Goal: Complete application form: Complete application form

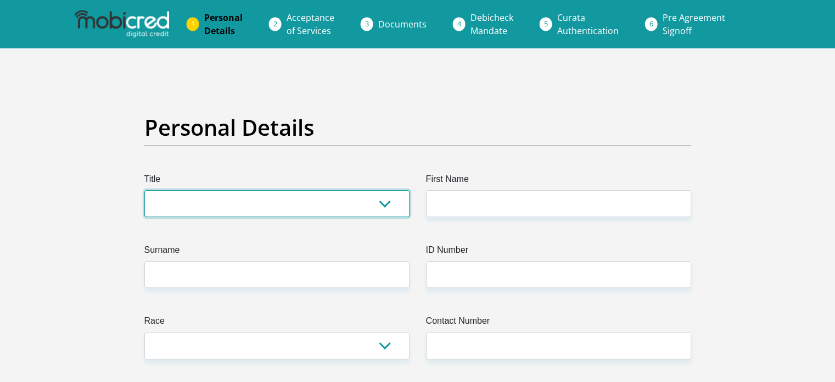
click at [347, 191] on select "Mr Ms Mrs Dr Other" at bounding box center [276, 203] width 265 height 27
select select "Mr"
click at [144, 190] on select "Mr Ms Mrs Dr Other" at bounding box center [276, 203] width 265 height 27
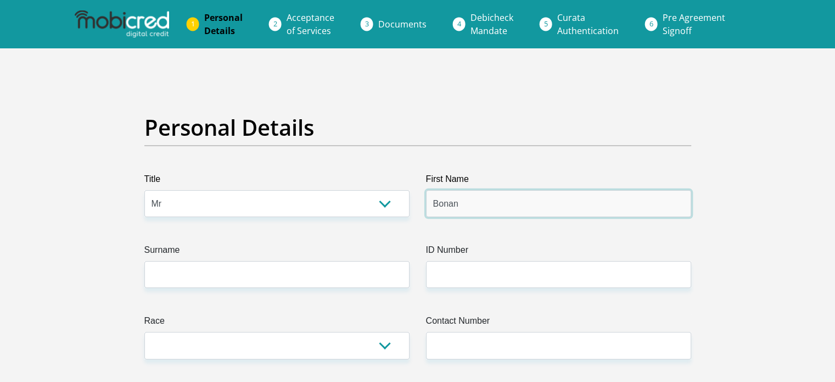
type input "Bonani"
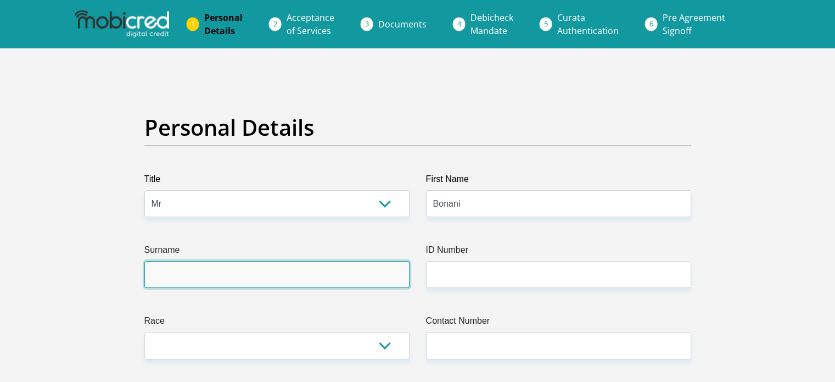
type input "Mhlaba"
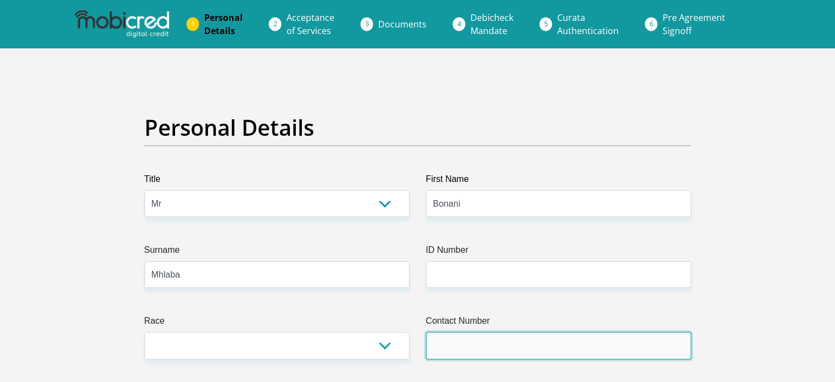
type input "0767735624"
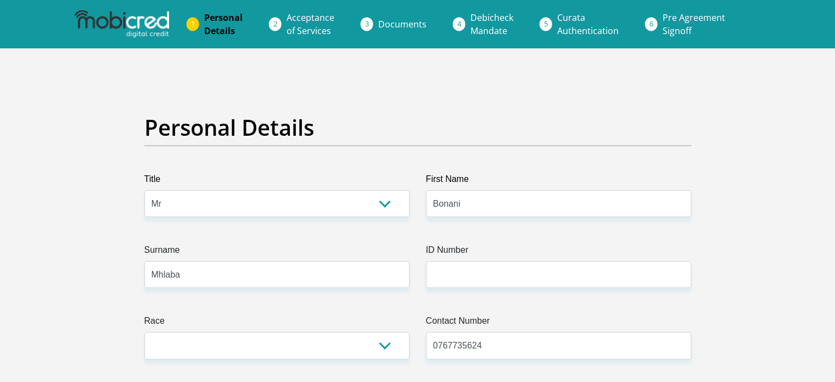
select select "ZAF"
type input "2 Suikerbossie st sharonlea X17, Randburg"
type input "Unit 114 Royal Palms"
type input "Johannesburg"
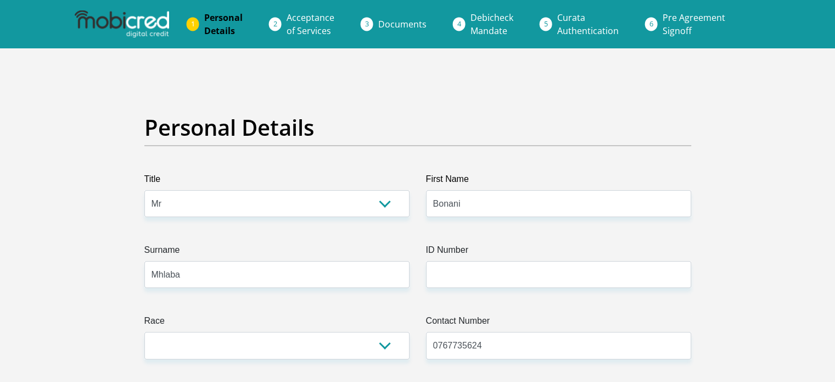
type input "Johannesburg"
type input "2194"
select select "Gauteng"
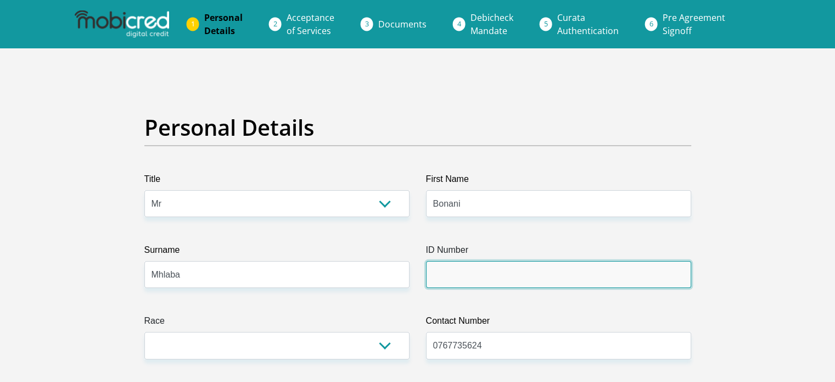
click at [446, 278] on input "ID Number" at bounding box center [558, 274] width 265 height 27
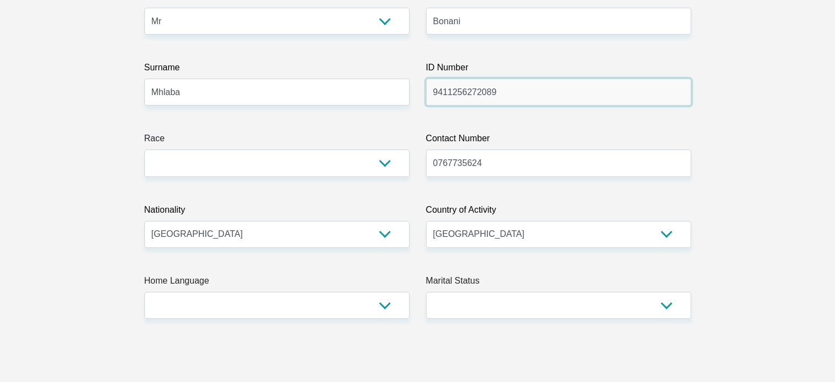
scroll to position [182, 0]
type input "9411256272089"
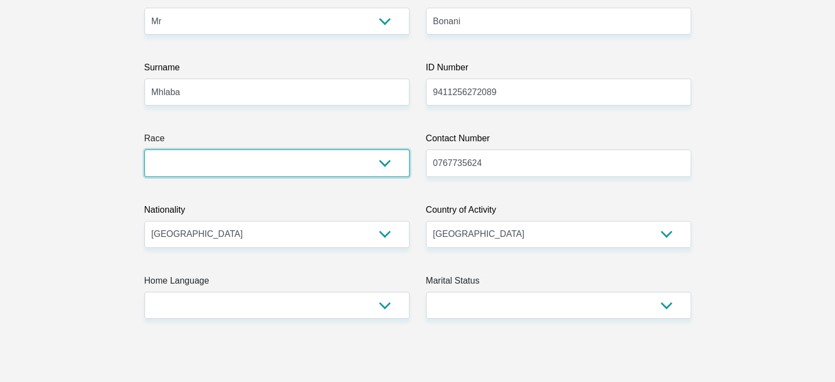
click at [386, 161] on select "Black Coloured Indian White Other" at bounding box center [276, 162] width 265 height 27
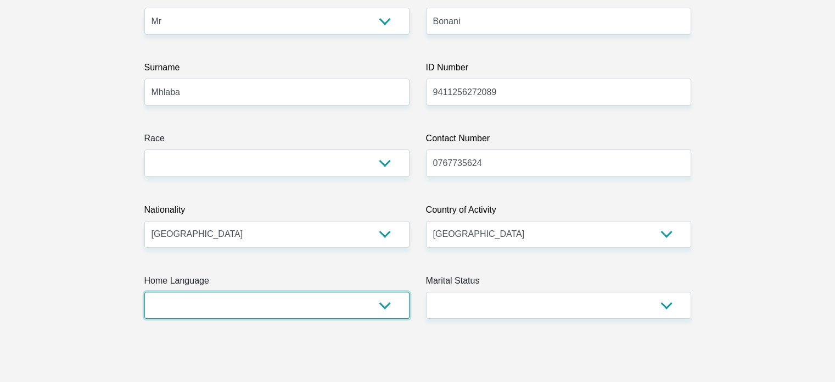
click at [343, 306] on select "Afrikaans English Sepedi South Ndebele Southern Sotho Swati Tsonga Tswana Venda…" at bounding box center [276, 305] width 265 height 27
select select "xho"
click at [144, 292] on select "Afrikaans English Sepedi South Ndebele Southern Sotho Swati Tsonga Tswana Venda…" at bounding box center [276, 305] width 265 height 27
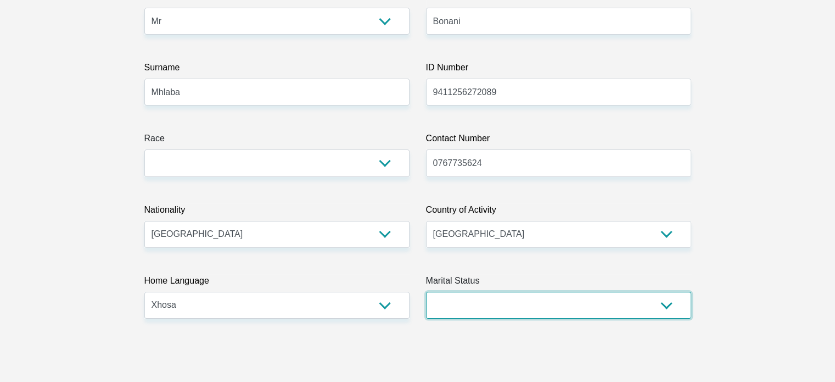
click at [461, 307] on select "Married ANC Single Divorced Widowed Married COP or Customary Law" at bounding box center [558, 305] width 265 height 27
select select "2"
click at [426, 292] on select "Married ANC Single Divorced Widowed Married COP or Customary Law" at bounding box center [558, 305] width 265 height 27
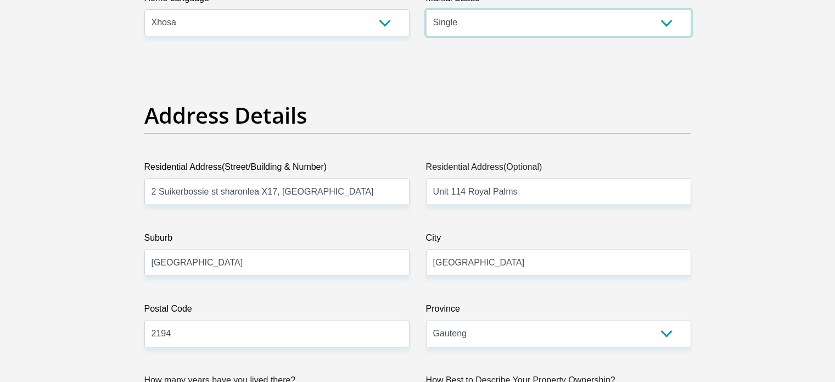
scroll to position [470, 0]
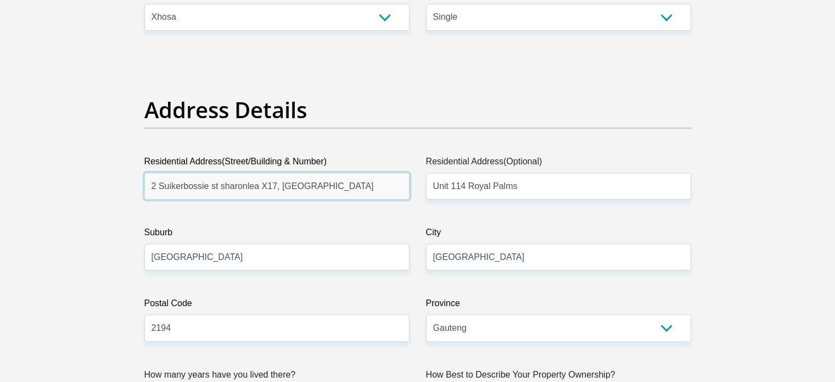
click at [363, 186] on input "2 Suikerbossie st sharonlea X17, Randburg" at bounding box center [276, 185] width 265 height 27
paste input "https://www.linkedin.com/company/globalpolicypartners/about/"
type input "367 Oak ave, Ferndale, Randburg 2194"
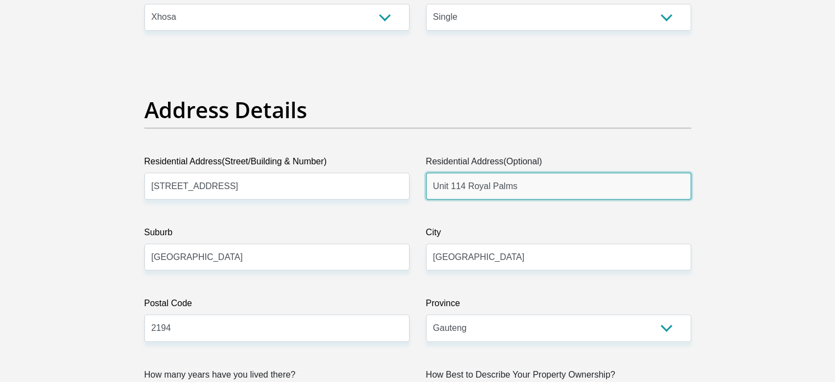
click at [458, 186] on input "Unit 114 Royal Palms" at bounding box center [558, 185] width 265 height 27
click at [472, 183] on input "Unit 35 Studios at 367" at bounding box center [558, 185] width 265 height 27
drag, startPoint x: 472, startPoint y: 183, endPoint x: 570, endPoint y: 187, distance: 97.3
click at [570, 187] on input "Unit 35 Studios at 367" at bounding box center [558, 185] width 265 height 27
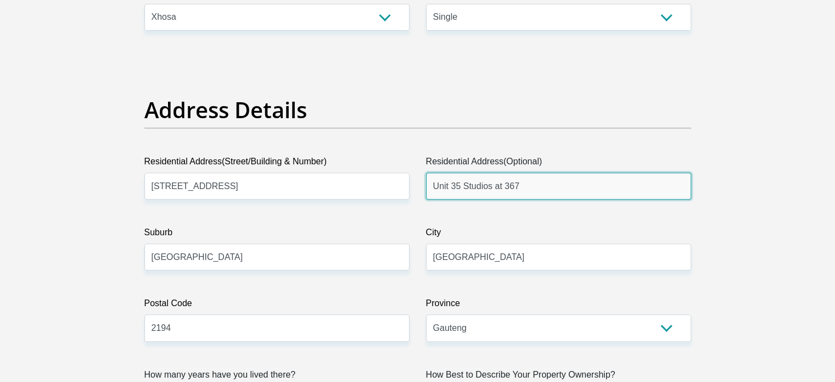
click at [459, 188] on input "Unit 35 Studios at 367" at bounding box center [558, 185] width 265 height 27
type input "Unit 35, Studios at 367"
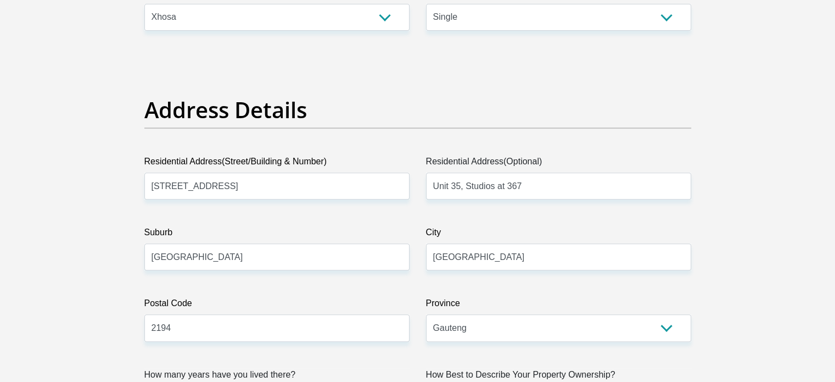
click at [265, 187] on input "367 Oak ave, Ferndale, Randburg 2194" at bounding box center [276, 185] width 265 height 27
type input "367 Oak ave, Ferndale 2194"
click at [215, 261] on input "Johannesburg" at bounding box center [276, 256] width 265 height 27
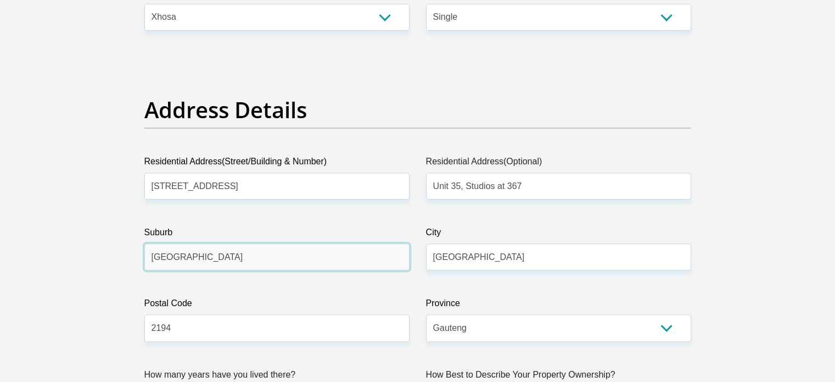
click at [181, 257] on input "Johannesburg" at bounding box center [276, 256] width 265 height 27
type input "Randburg"
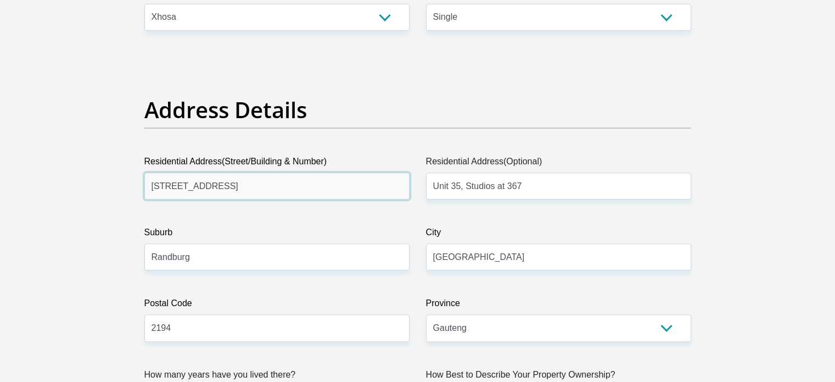
click at [265, 188] on input "367 Oak ave, Ferndale 2194" at bounding box center [276, 185] width 265 height 27
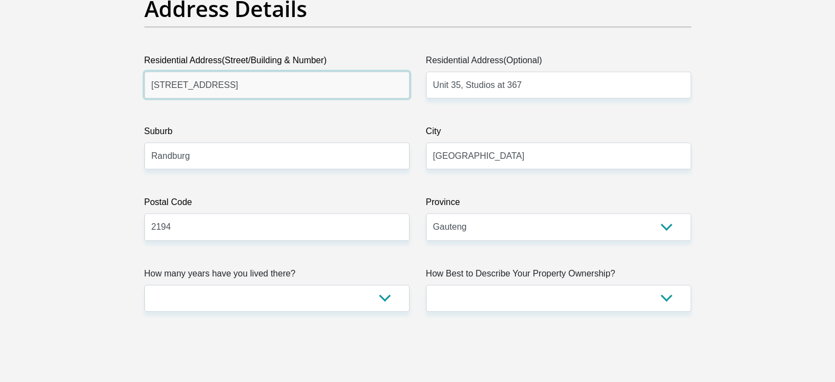
scroll to position [577, 0]
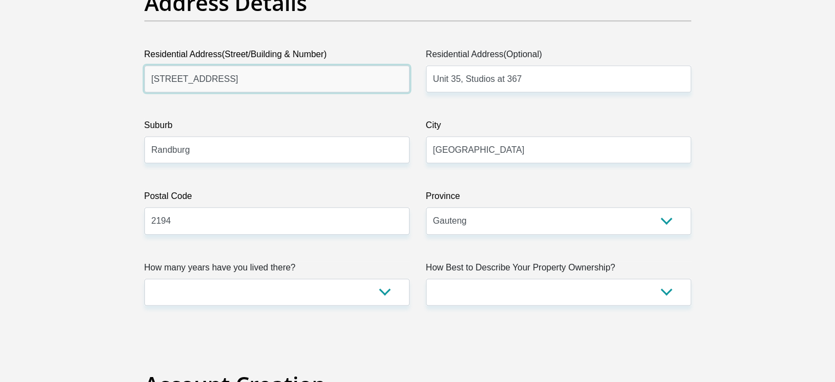
type input "367 Oak ave, Ferndale"
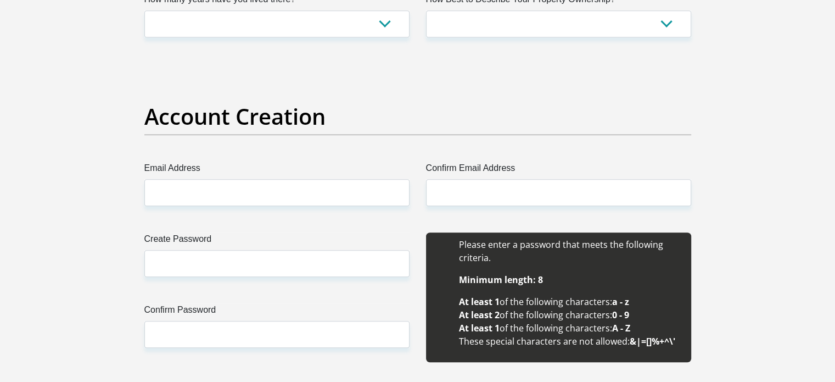
scroll to position [846, 0]
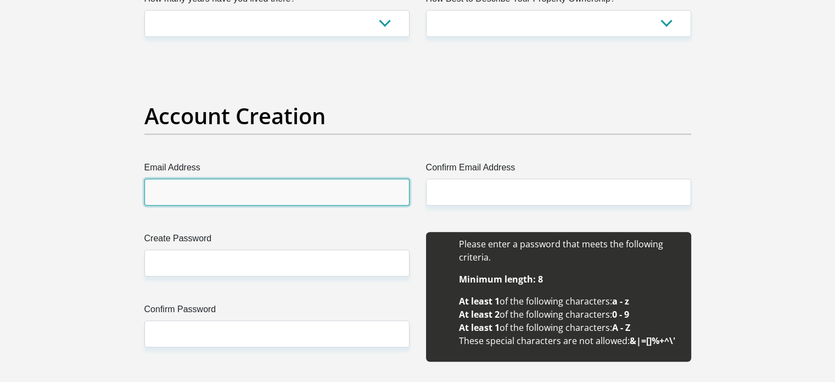
click at [213, 195] on input "Email Address" at bounding box center [276, 192] width 265 height 27
type input "bonanikunene1@gmail.com"
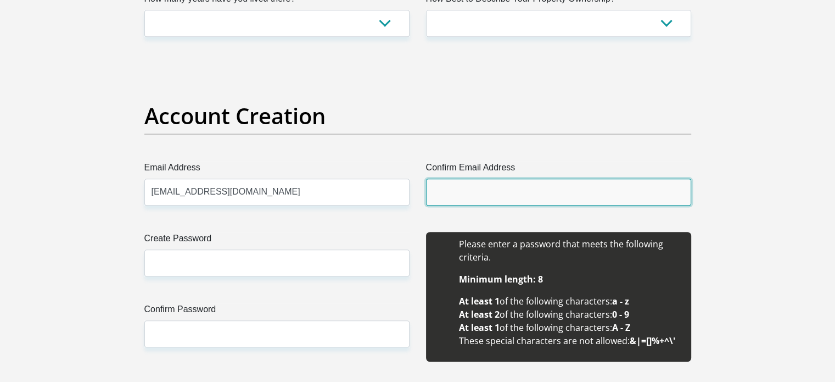
type input "bonanikunene1@gmail.com"
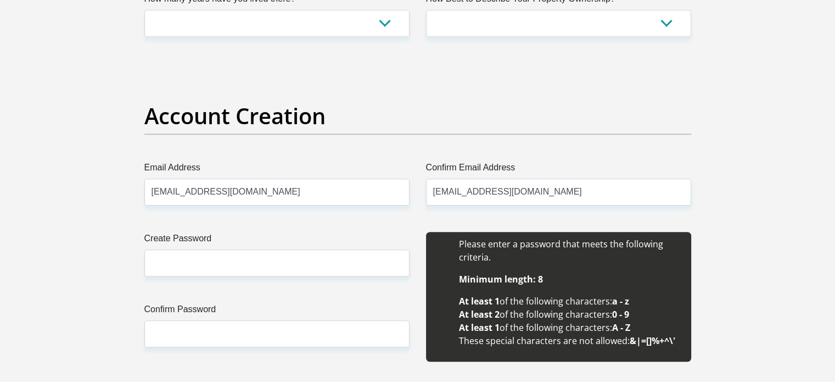
type input "Bonani"
type input "Mhlaba"
type input "0767735624"
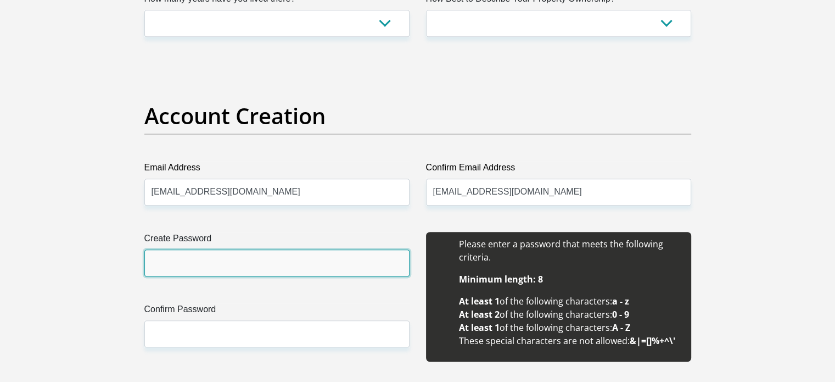
click at [242, 262] on input "Create Password" at bounding box center [276, 262] width 265 height 27
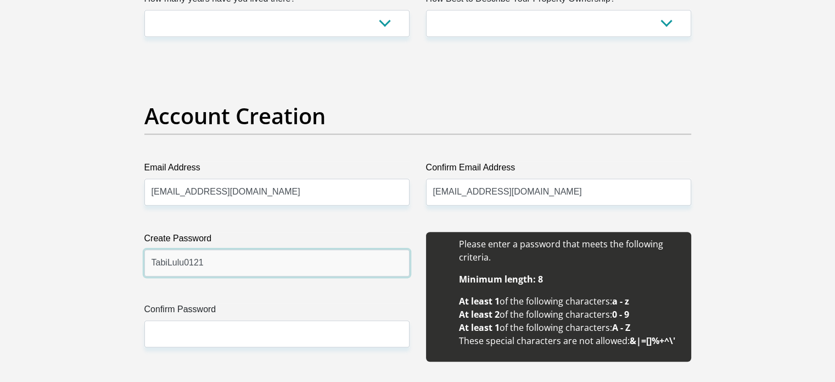
type input "TabiLulu0121*"
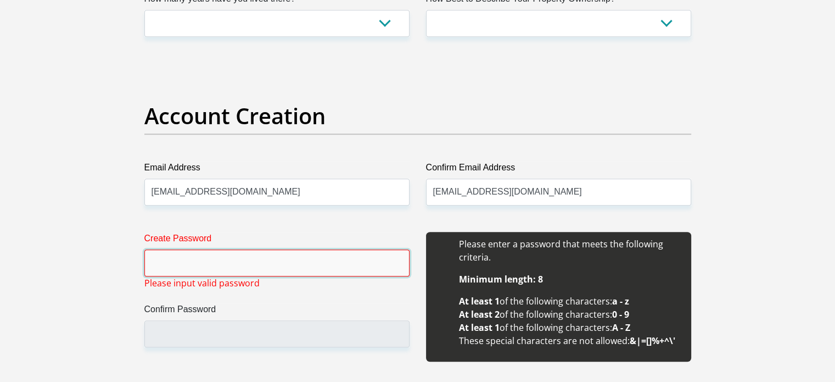
paste input "TabiLulu0121*"
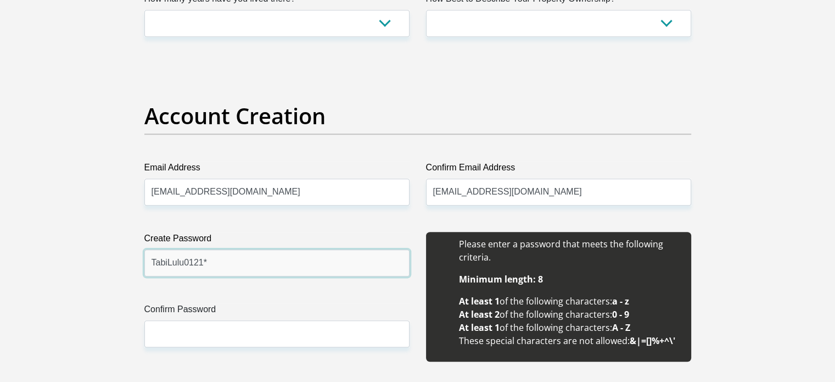
paste input "&J?ys7#\X(Hc/sd%"
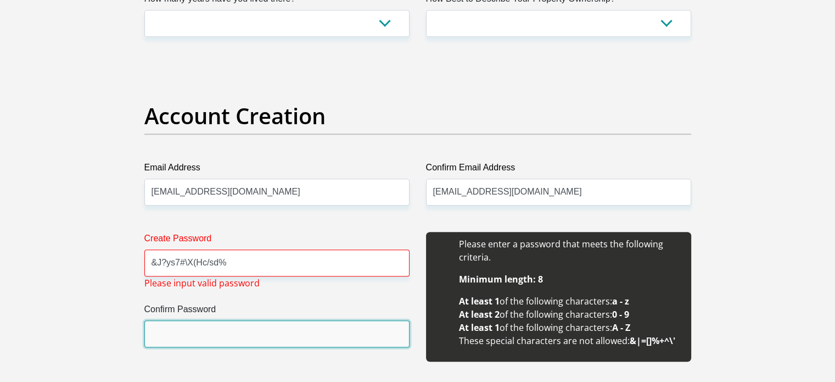
click at [223, 326] on input "Confirm Password" at bounding box center [276, 333] width 265 height 27
click at [223, 337] on input "Confirm Password" at bounding box center [276, 333] width 265 height 27
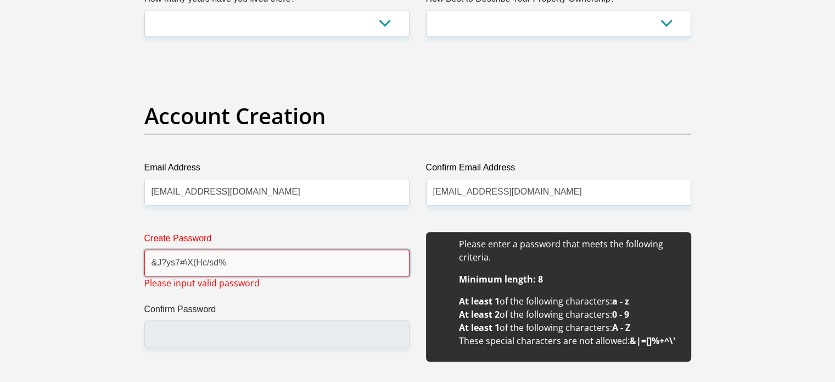
click at [230, 265] on input "&J?ys7#\X(Hc/sd%" at bounding box center [276, 262] width 265 height 27
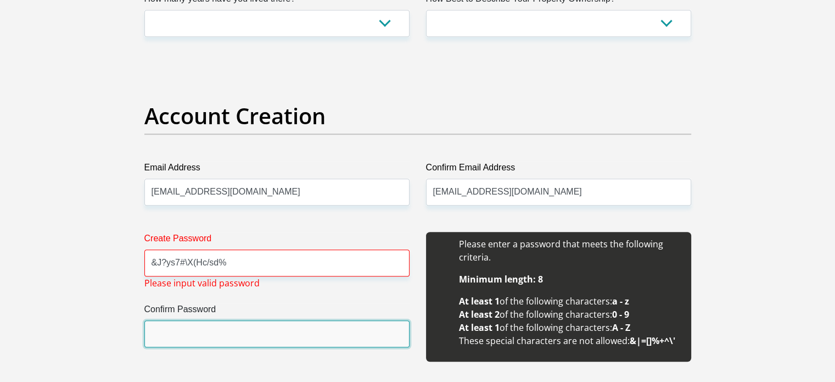
click at [200, 332] on input "Confirm Password" at bounding box center [276, 333] width 265 height 27
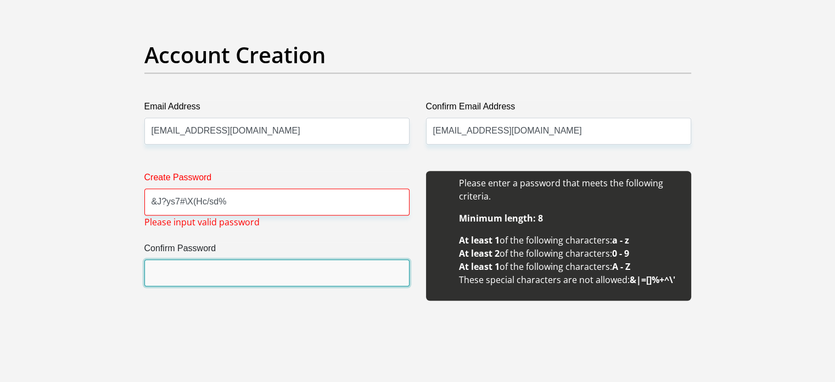
scroll to position [909, 0]
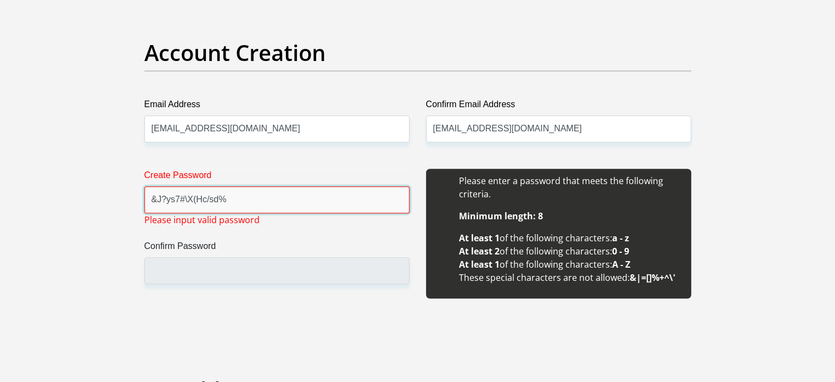
click at [249, 200] on input "&J?ys7#\X(Hc/sd%" at bounding box center [276, 199] width 265 height 27
click at [156, 199] on input "&J?ys7#\X(Hc/sd%3" at bounding box center [276, 199] width 265 height 27
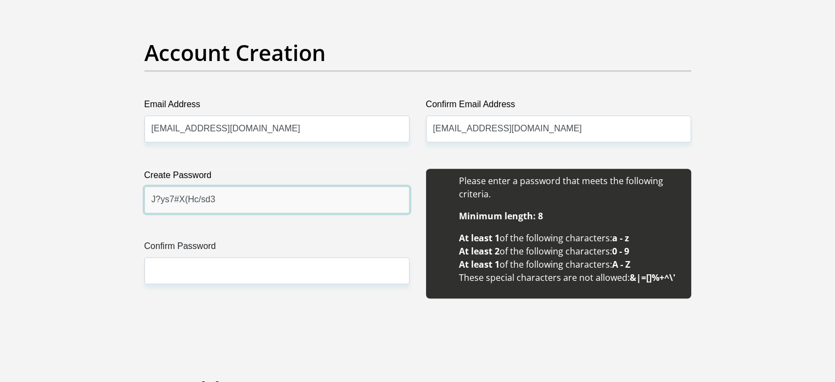
click at [235, 197] on input "J?ys7#X(Hc/sd3" at bounding box center [276, 199] width 265 height 27
type input "J?ys7#X(Hc/sd3jb3-s"
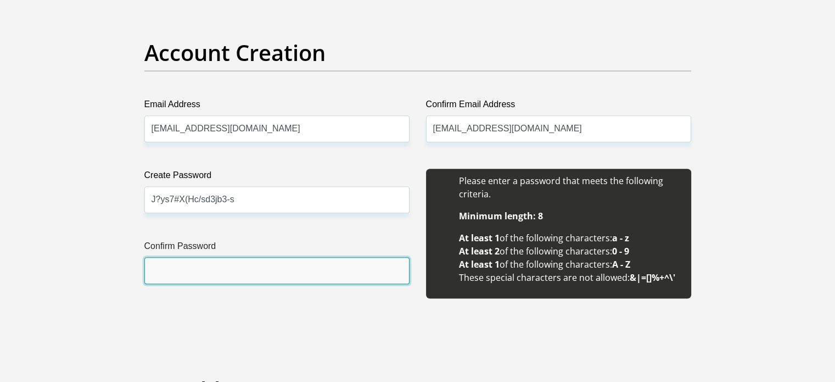
paste input "J?ys7#X(Hc/sd3jb3-s"
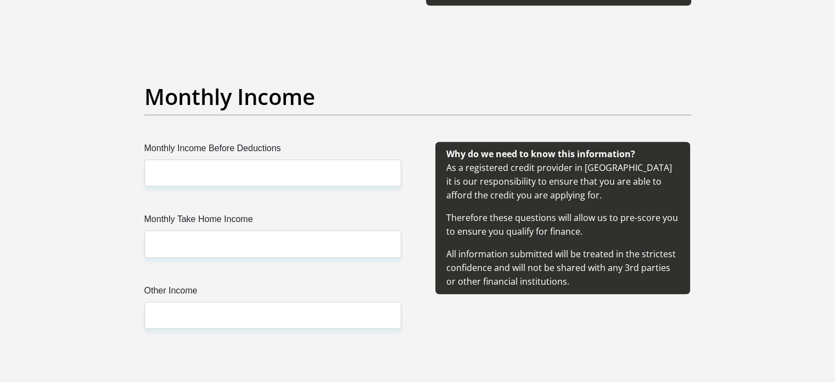
scroll to position [1206, 0]
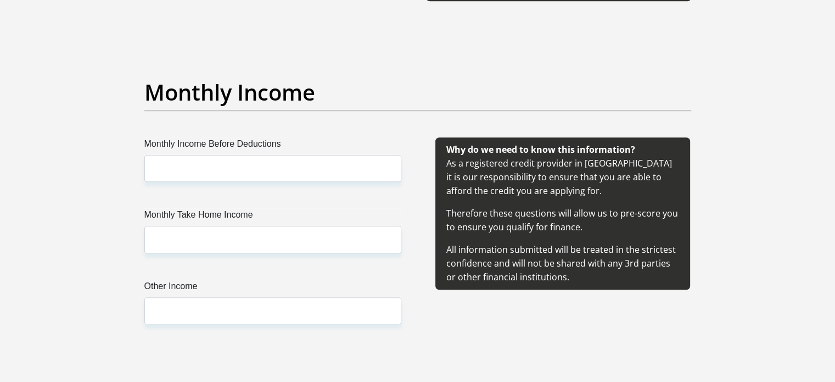
type input "J?ys7#X(Hc/sd3jb3-s"
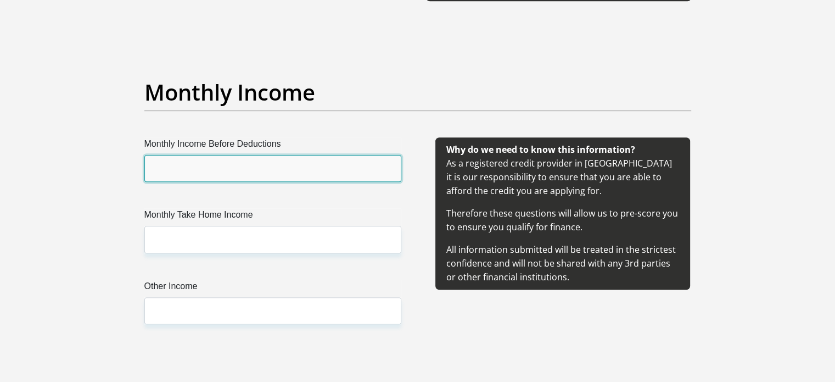
click at [222, 169] on input "Monthly Income Before Deductions" at bounding box center [272, 168] width 257 height 27
paste input "10477.42"
click at [149, 169] on input "10477.42" at bounding box center [272, 168] width 257 height 27
type input "10477.42"
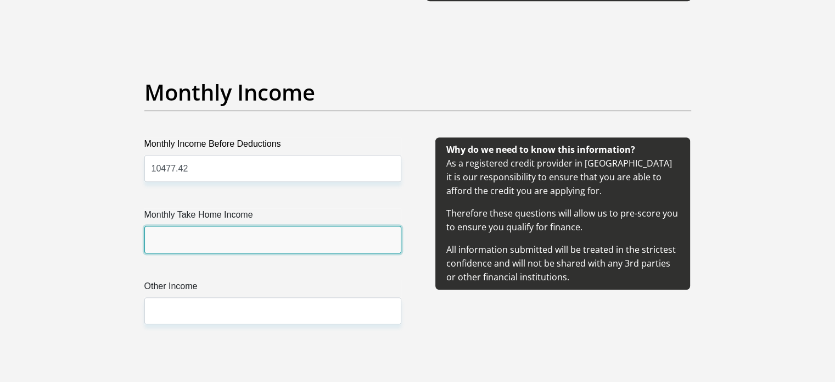
click at [196, 246] on input "Monthly Take Home Income" at bounding box center [272, 239] width 257 height 27
paste input "8928.93"
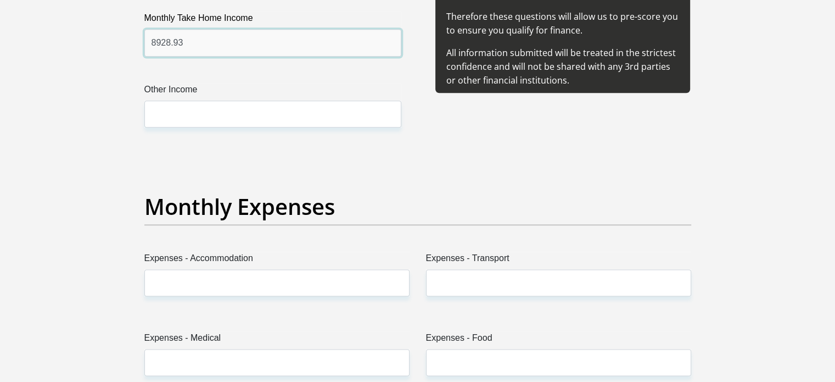
scroll to position [1404, 0]
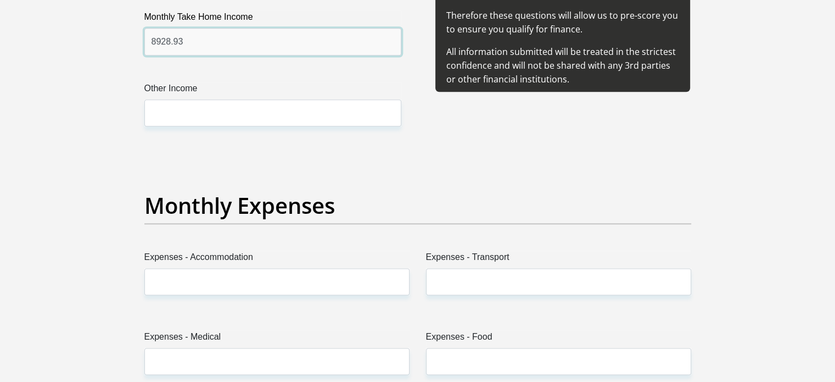
type input "8928.93"
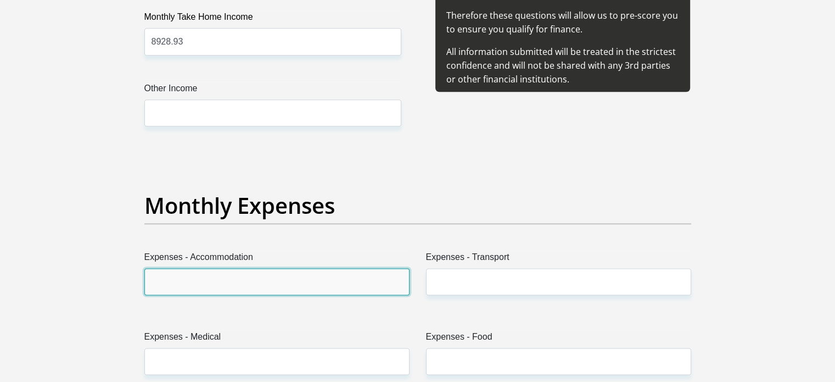
click at [187, 277] on input "Expenses - Accommodation" at bounding box center [276, 281] width 265 height 27
type input "5000"
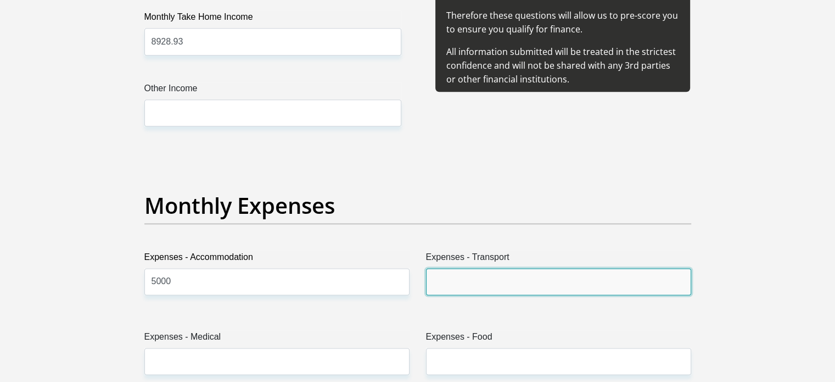
click at [457, 281] on input "Expenses - Transport" at bounding box center [558, 281] width 265 height 27
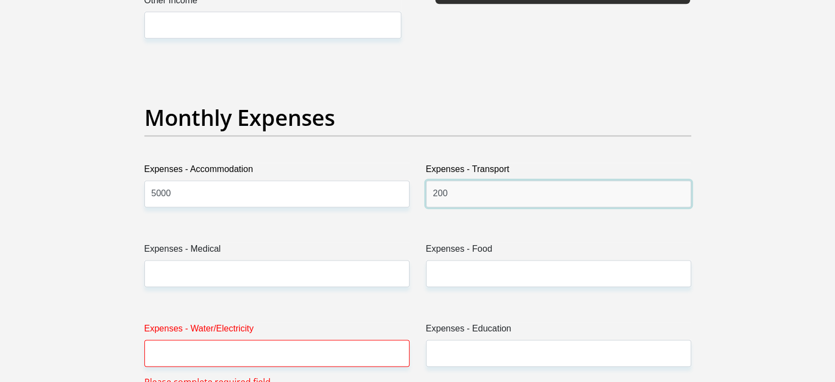
scroll to position [1491, 0]
type input "200"
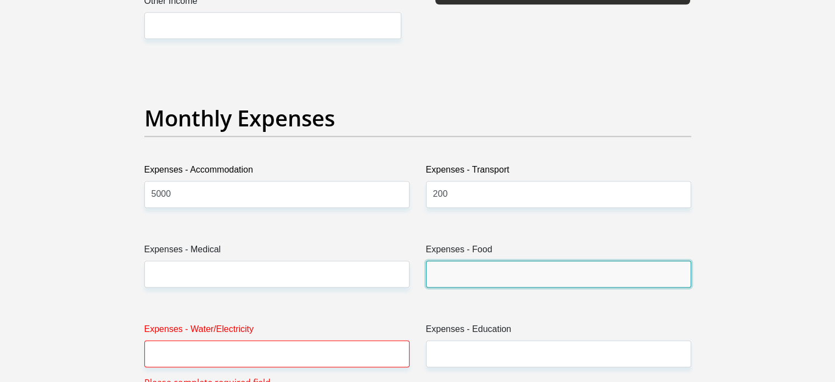
click at [457, 281] on input "Expenses - Food" at bounding box center [558, 273] width 265 height 27
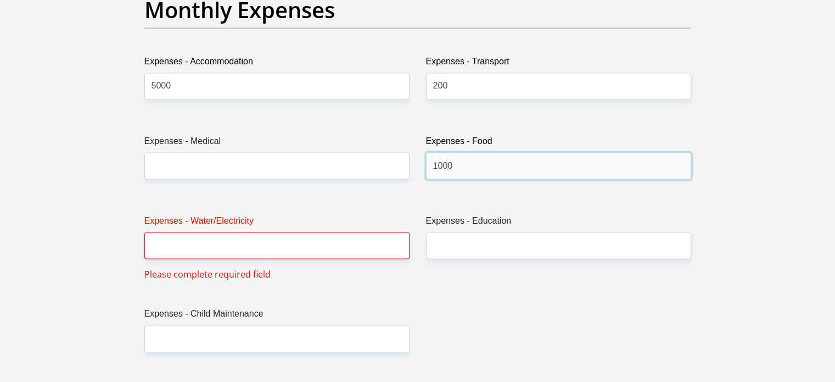
scroll to position [1601, 0]
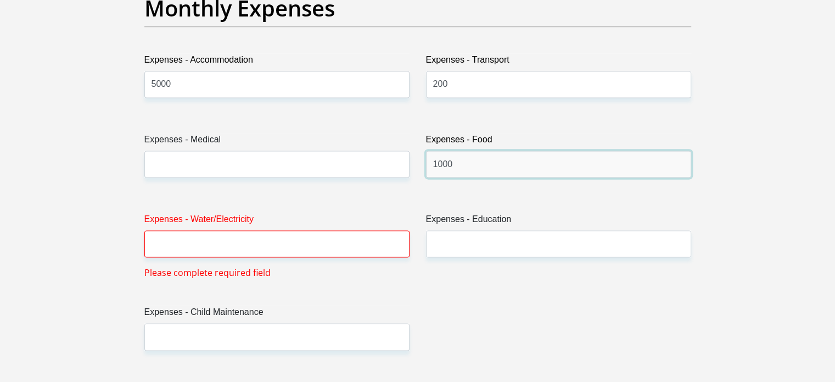
type input "1000"
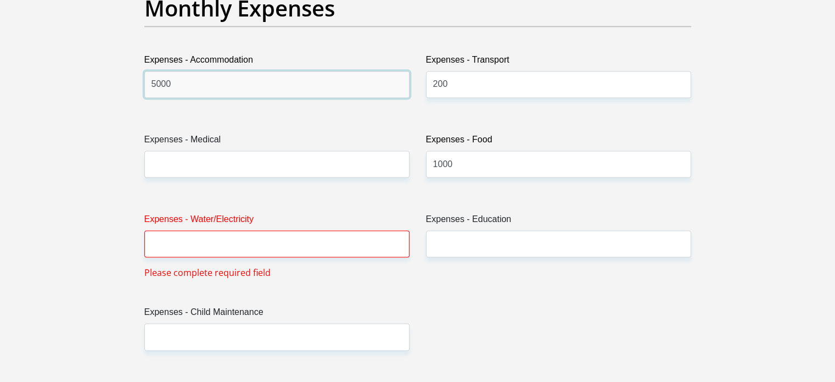
drag, startPoint x: 171, startPoint y: 81, endPoint x: 115, endPoint y: 87, distance: 56.8
click at [115, 87] on div "Personal Details Title Mr Ms Mrs Dr Other First Name Bonani Surname Mhlaba ID N…" at bounding box center [418, 368] width 626 height 3763
type input "4350"
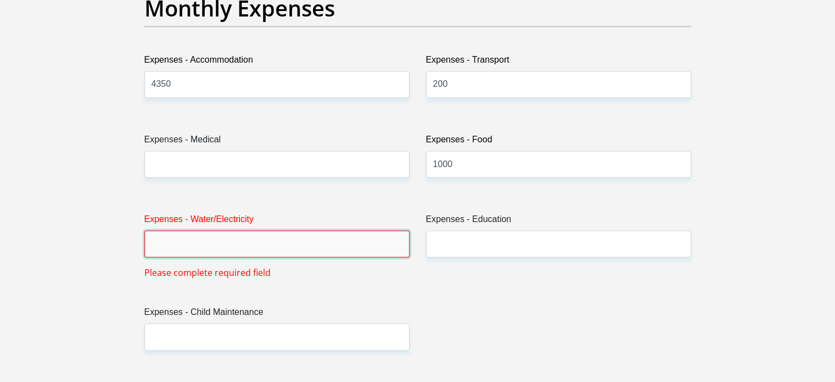
click at [203, 244] on input "Expenses - Water/Electricity" at bounding box center [276, 243] width 265 height 27
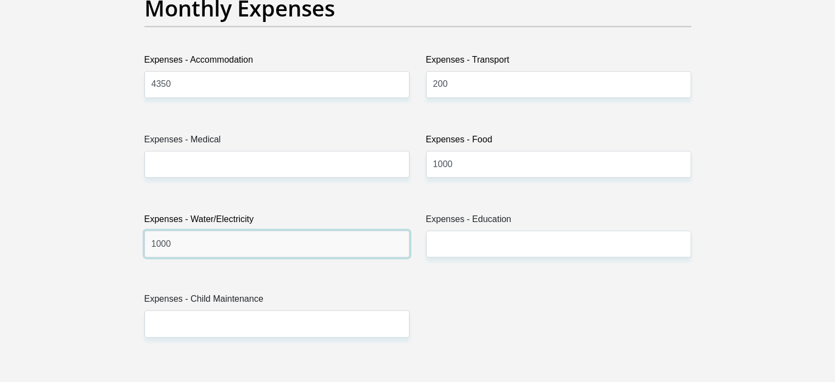
type input "1000"
click at [330, 287] on div "Title Mr Ms Mrs Dr Other First Name Bonani Surname Mhlaba ID Number 94112562720…" at bounding box center [418, 358] width 564 height 3574
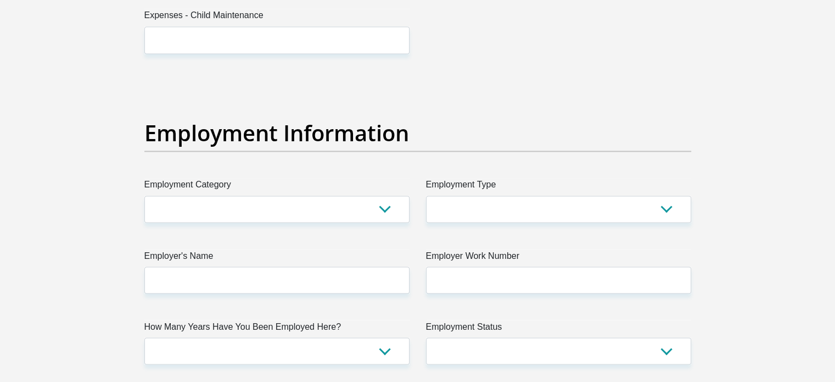
scroll to position [1889, 0]
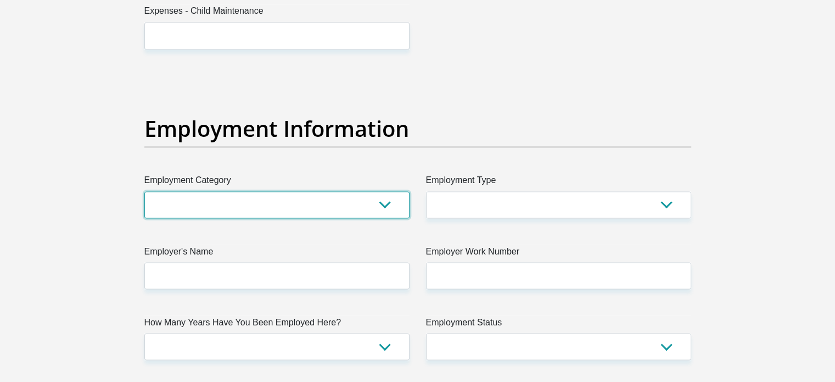
click at [382, 207] on select "AGRICULTURE ALCOHOL & TOBACCO CONSTRUCTION MATERIALS METALLURGY EQUIPMENT FOR R…" at bounding box center [276, 204] width 265 height 27
select select "53"
click at [144, 191] on select "AGRICULTURE ALCOHOL & TOBACCO CONSTRUCTION MATERIALS METALLURGY EQUIPMENT FOR R…" at bounding box center [276, 204] width 265 height 27
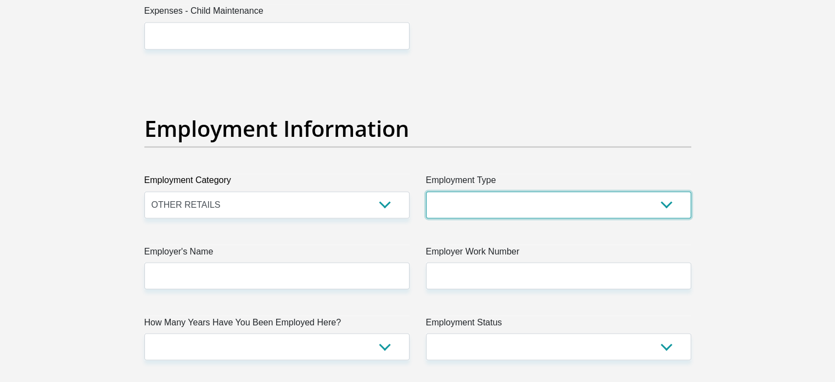
click at [513, 192] on select "College/Lecturer Craft Seller Creative Driver Executive Farmer Forces - Non Com…" at bounding box center [558, 204] width 265 height 27
select select "Service Industry"
click at [426, 191] on select "College/Lecturer Craft Seller Creative Driver Executive Farmer Forces - Non Com…" at bounding box center [558, 204] width 265 height 27
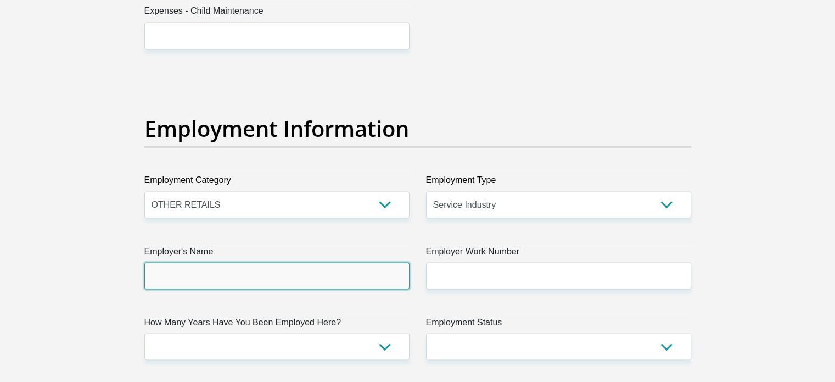
click at [233, 271] on input "Employer's Name" at bounding box center [276, 275] width 265 height 27
paste input "AmazonDevelopmentCentreSAPtyLtd"
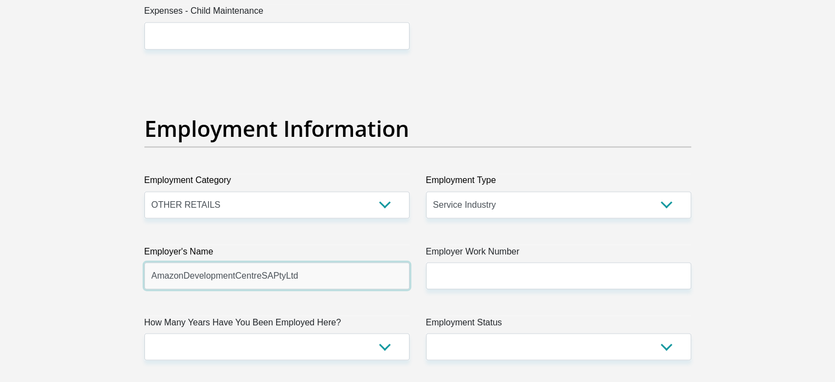
click at [182, 276] on input "AmazonDevelopmentCentreSAPtyLtd" at bounding box center [276, 275] width 265 height 27
click at [182, 274] on input "AmazonDevelopmentCentreSAPtyLtd" at bounding box center [276, 275] width 265 height 27
type input "AmazonDevelopmentCentreSAPtyLtd"
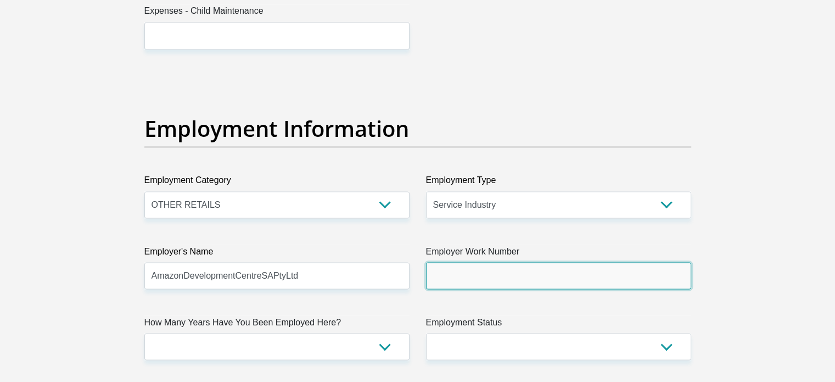
click at [449, 267] on input "Employer Work Number" at bounding box center [558, 275] width 265 height 27
paste input "0800 988 812"
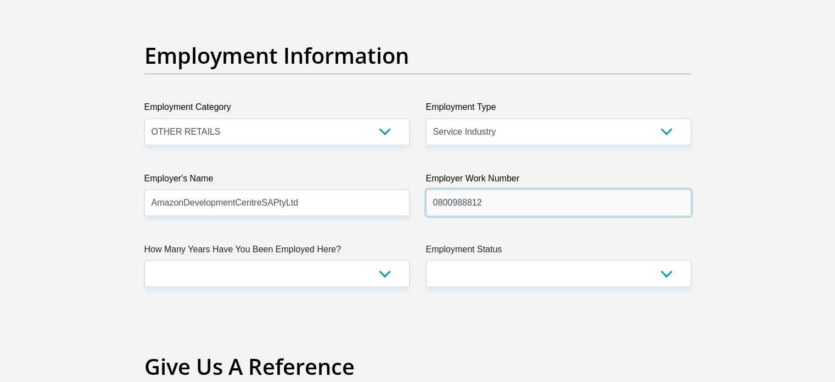
scroll to position [1963, 0]
type input "0800988812"
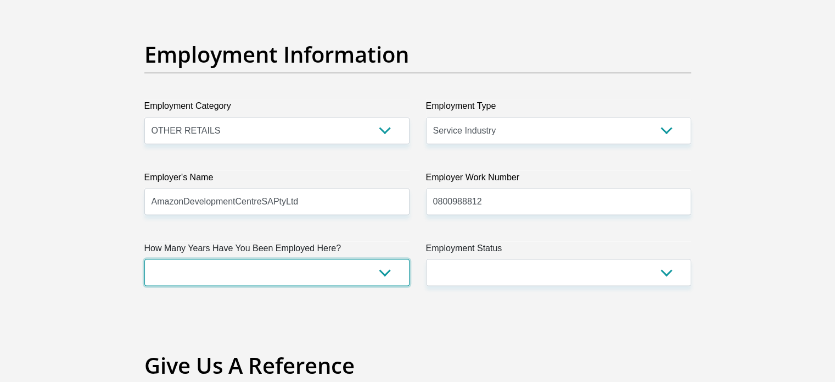
click at [222, 281] on select "less than 1 year 1-3 years 3-5 years 5+ years" at bounding box center [276, 272] width 265 height 27
click at [382, 270] on select "less than 1 year 1-3 years 3-5 years 5+ years" at bounding box center [276, 272] width 265 height 27
select select "60"
click at [144, 259] on select "less than 1 year 1-3 years 3-5 years 5+ years" at bounding box center [276, 272] width 265 height 27
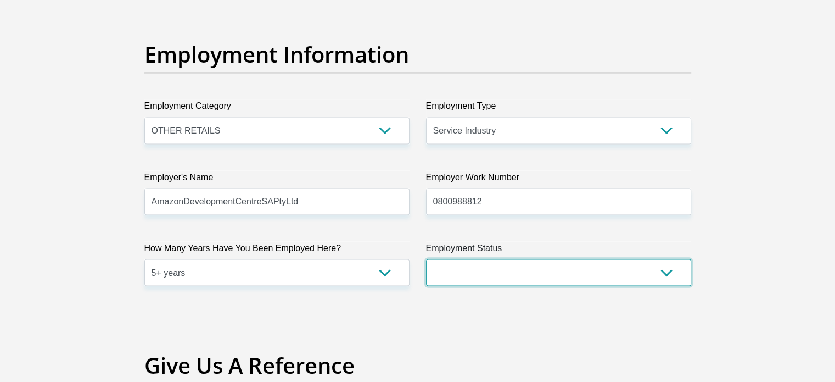
click at [453, 271] on select "Permanent/Full-time Part-time/Casual Contract Worker Self-Employed Housewife Re…" at bounding box center [558, 272] width 265 height 27
select select "1"
click at [426, 259] on select "Permanent/Full-time Part-time/Casual Contract Worker Self-Employed Housewife Re…" at bounding box center [558, 272] width 265 height 27
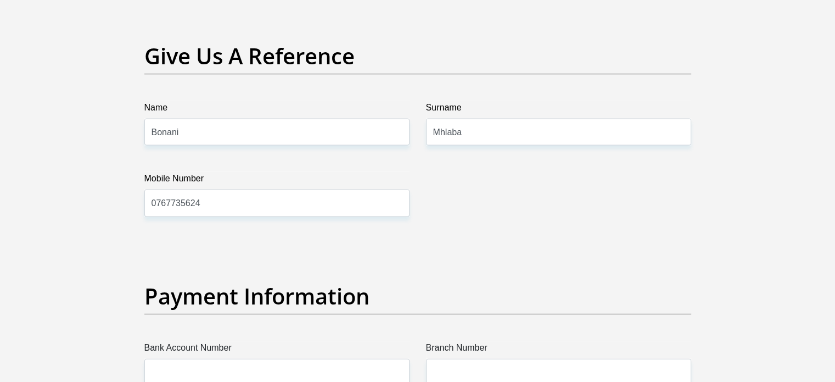
scroll to position [2272, 0]
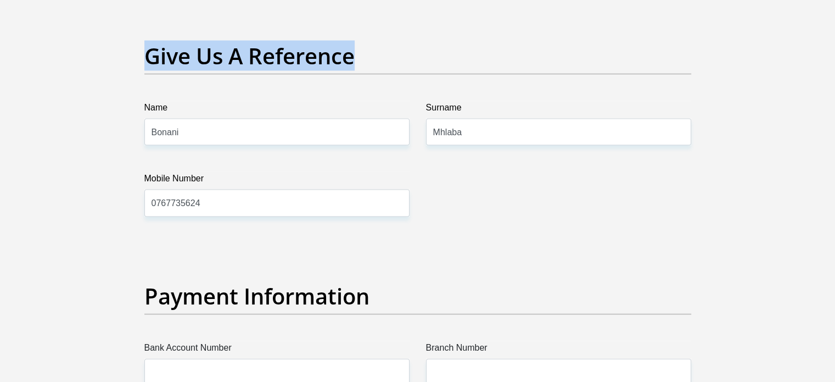
drag, startPoint x: 144, startPoint y: 52, endPoint x: 354, endPoint y: 48, distance: 209.3
click at [354, 48] on h2 "Give Us A Reference" at bounding box center [417, 56] width 547 height 26
copy h2 "Give Us A Reference"
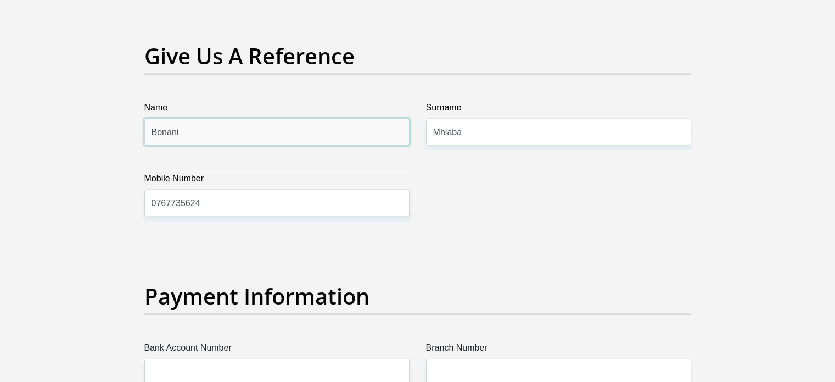
click at [169, 130] on input "Bonani" at bounding box center [276, 132] width 265 height 27
type input "Salima"
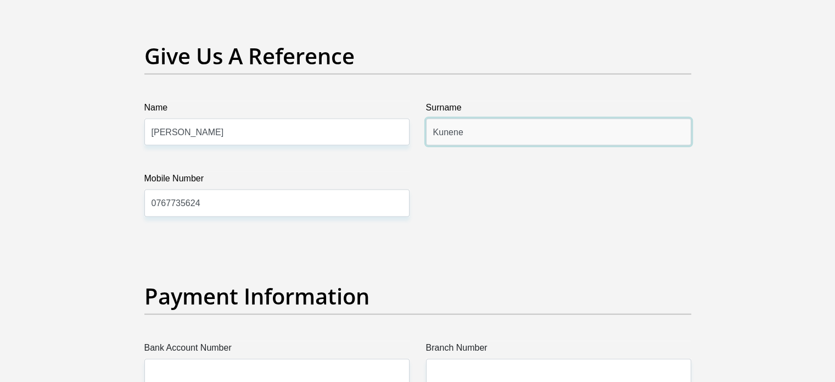
type input "Kunene"
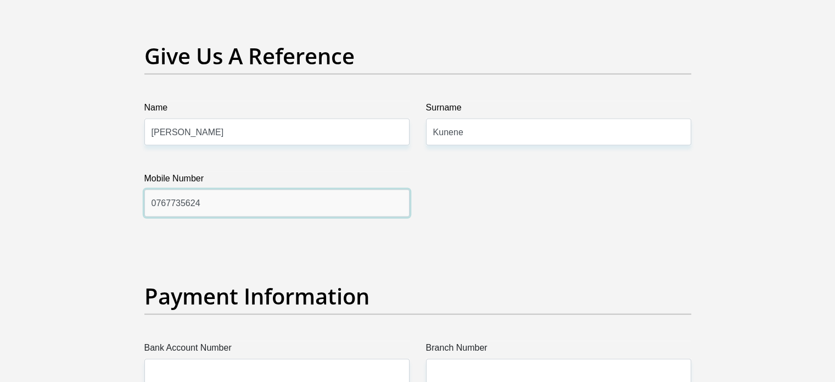
click at [174, 202] on input "0767735624" at bounding box center [276, 202] width 265 height 27
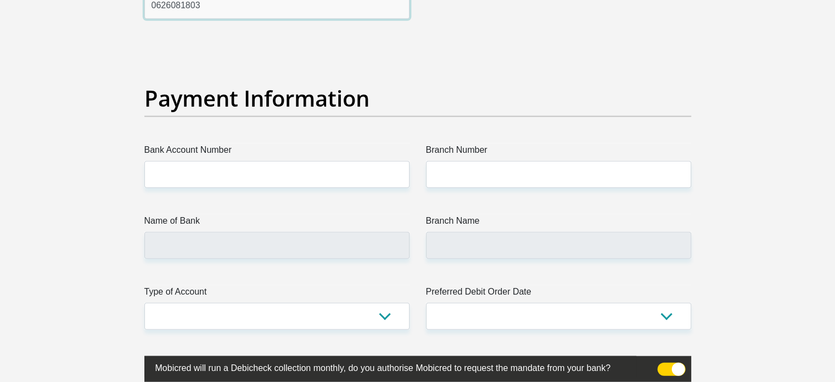
scroll to position [2487, 0]
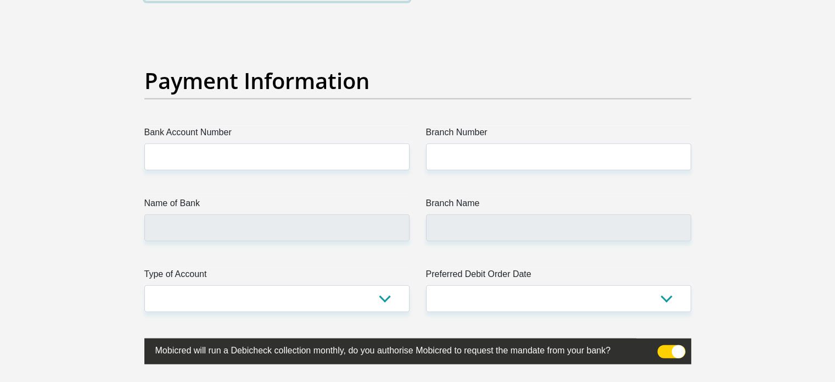
type input "0626081803"
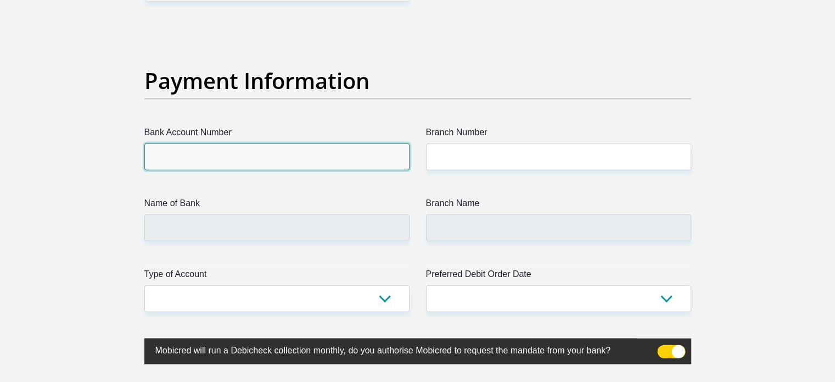
click at [173, 155] on input "Bank Account Number" at bounding box center [276, 156] width 265 height 27
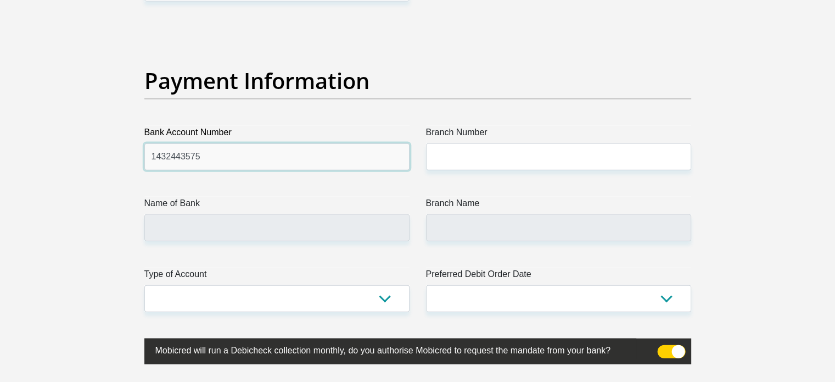
type input "1432443575"
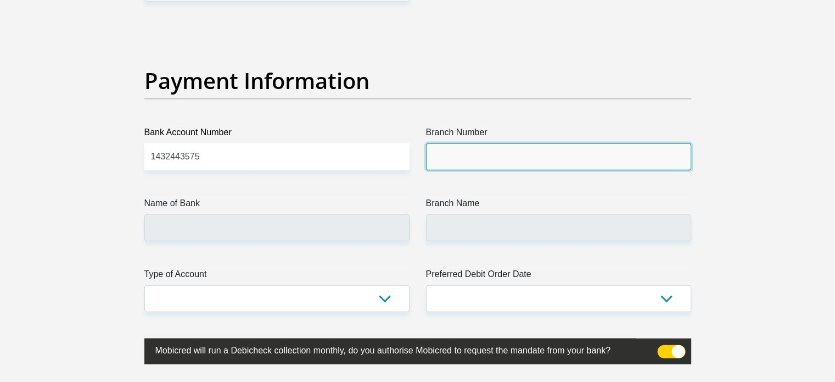
paste input "470010"
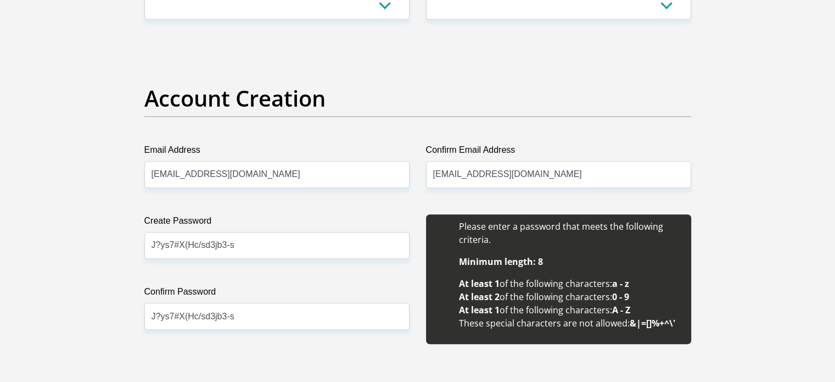
scroll to position [863, 0]
type input "470010"
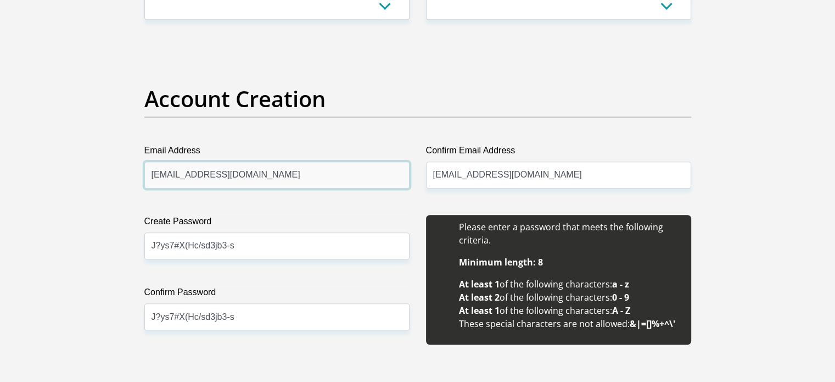
click at [206, 179] on input "bonanikunene1@gmail.com" at bounding box center [276, 174] width 265 height 27
type input "CAPITEC BANK LIMITED"
type input "CAPITEC BANK CPC"
drag, startPoint x: 178, startPoint y: 176, endPoint x: 21, endPoint y: 180, distance: 156.6
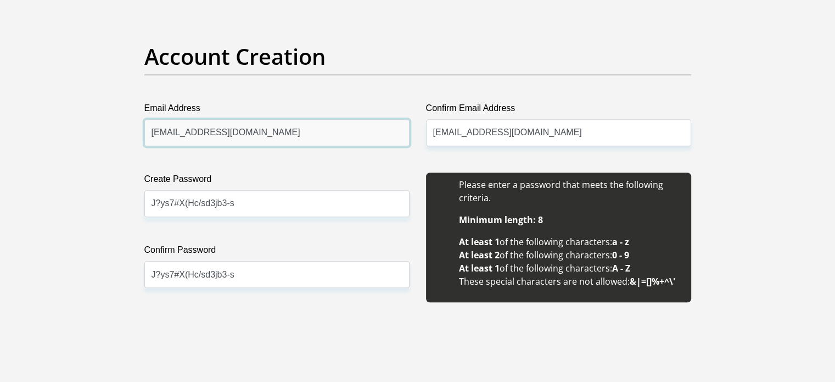
scroll to position [903, 0]
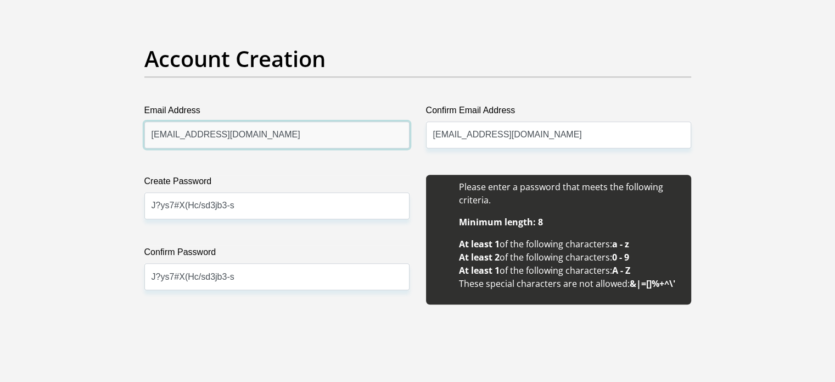
click at [204, 142] on input "abstonekunene@gmail.com" at bounding box center [276, 134] width 265 height 27
type input "abstonekunene@gmail.com"
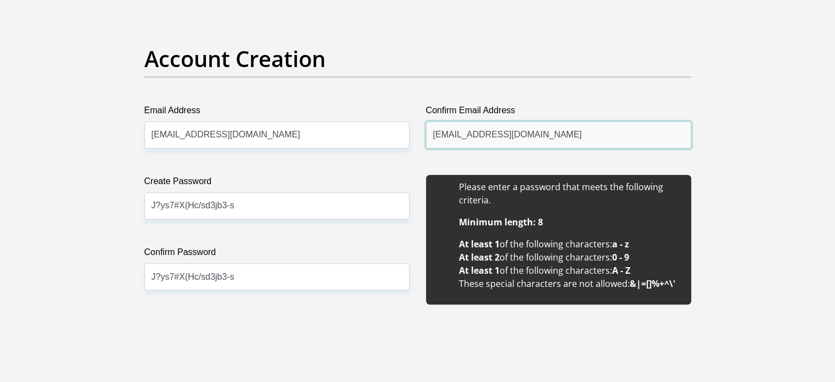
paste input "abstonekunene"
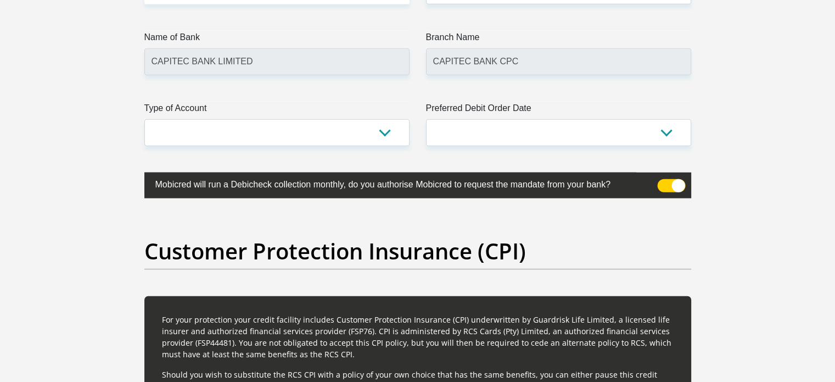
scroll to position [2654, 0]
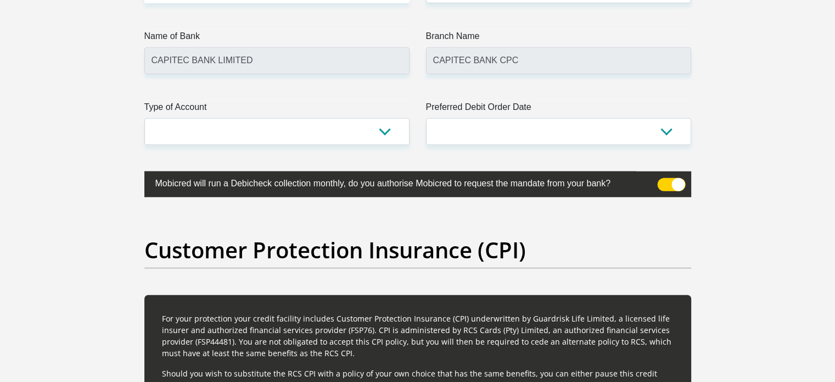
type input "abstonekunene@gmail.com"
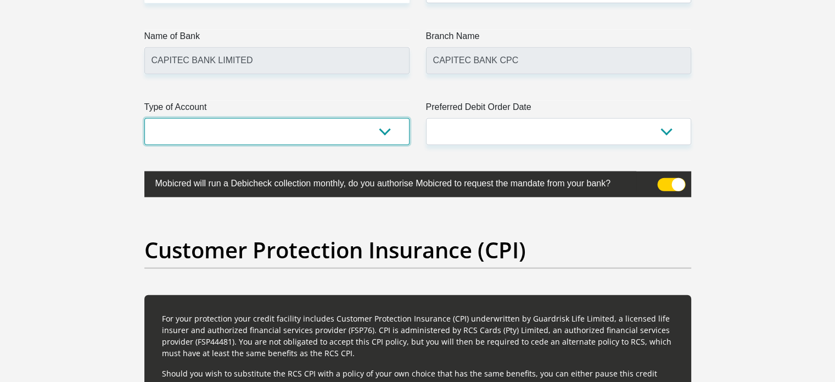
click at [261, 127] on select "Cheque Savings" at bounding box center [276, 131] width 265 height 27
select select "SAV"
click at [144, 118] on select "Cheque Savings" at bounding box center [276, 131] width 265 height 27
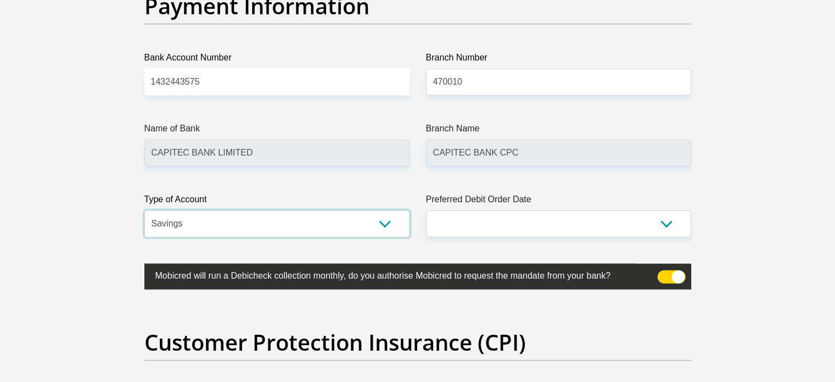
scroll to position [2559, 0]
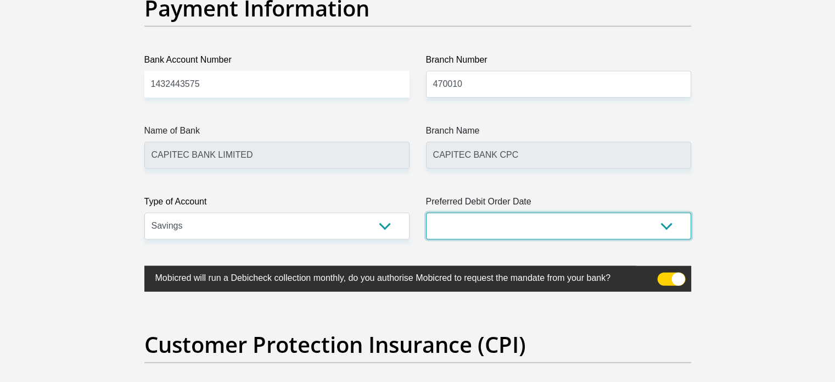
click at [468, 221] on select "1st 2nd 3rd 4th 5th 7th 18th 19th 20th 21st 22nd 23rd 24th 25th 26th 27th 28th …" at bounding box center [558, 226] width 265 height 27
click at [426, 213] on select "1st 2nd 3rd 4th 5th 7th 18th 19th 20th 21st 22nd 23rd 24th 25th 26th 27th 28th …" at bounding box center [558, 226] width 265 height 27
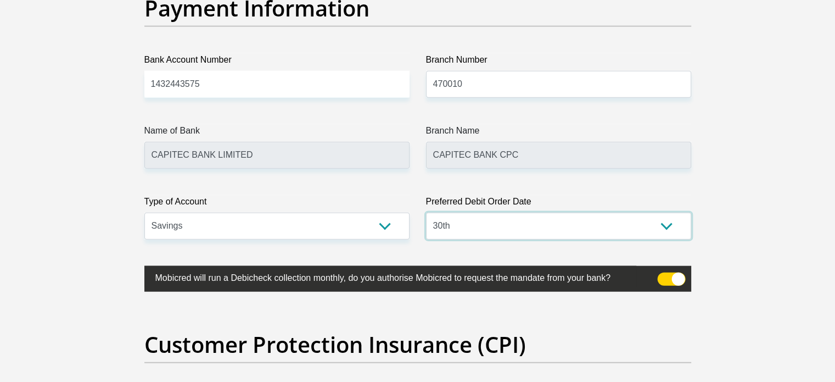
click at [660, 228] on select "1st 2nd 3rd 4th 5th 7th 18th 19th 20th 21st 22nd 23rd 24th 25th 26th 27th 28th …" at bounding box center [558, 226] width 265 height 27
click at [458, 230] on select "1st 2nd 3rd 4th 5th 7th 18th 19th 20th 21st 22nd 23rd 24th 25th 26th 27th 28th …" at bounding box center [558, 226] width 265 height 27
select select "1"
click at [426, 213] on select "1st 2nd 3rd 4th 5th 7th 18th 19th 20th 21st 22nd 23rd 24th 25th 26th 27th 28th …" at bounding box center [558, 226] width 265 height 27
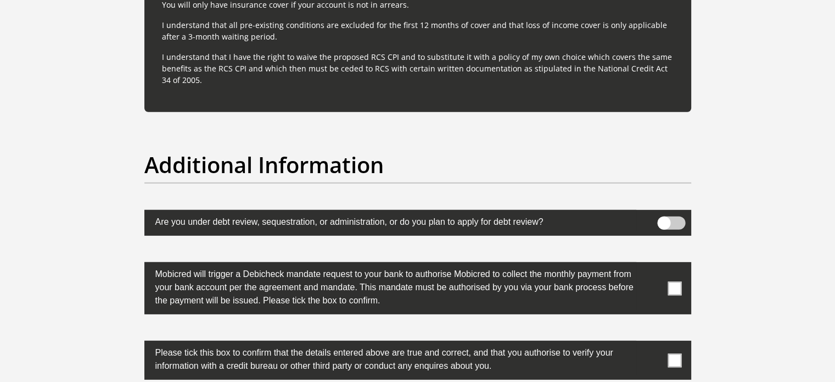
scroll to position [3299, 0]
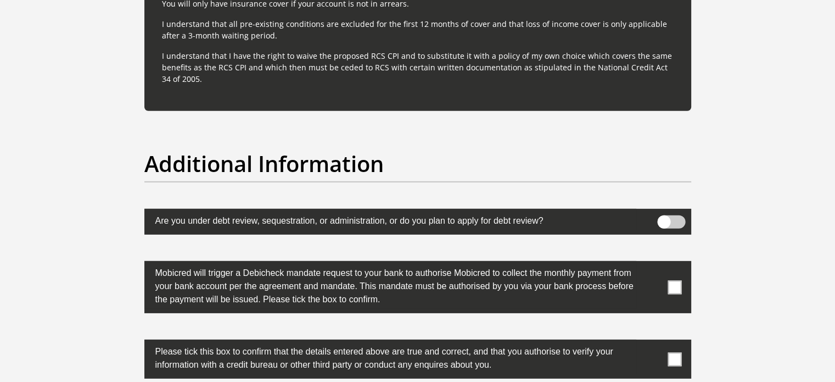
click at [668, 219] on span at bounding box center [671, 221] width 28 height 13
click at [664, 218] on input "checkbox" at bounding box center [664, 218] width 0 height 0
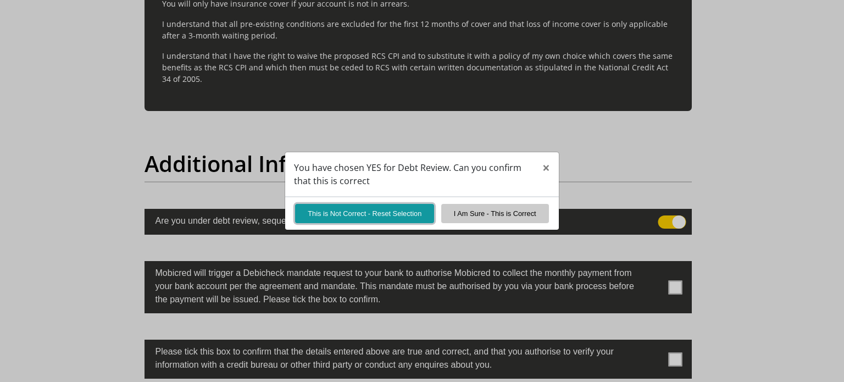
click at [404, 221] on button "This is Not Correct - Reset Selection" at bounding box center [364, 213] width 139 height 19
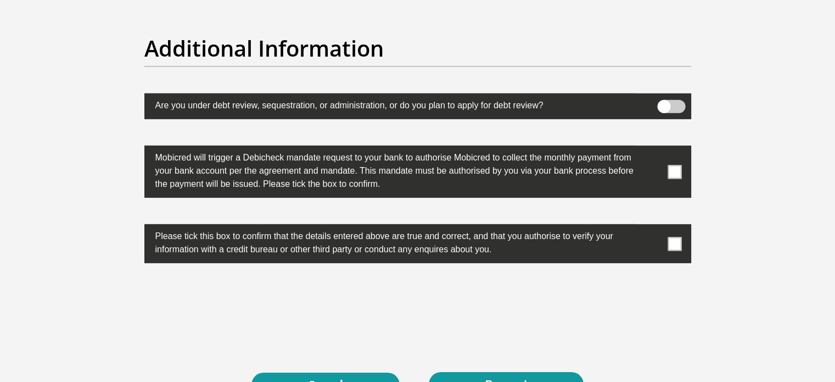
scroll to position [3415, 0]
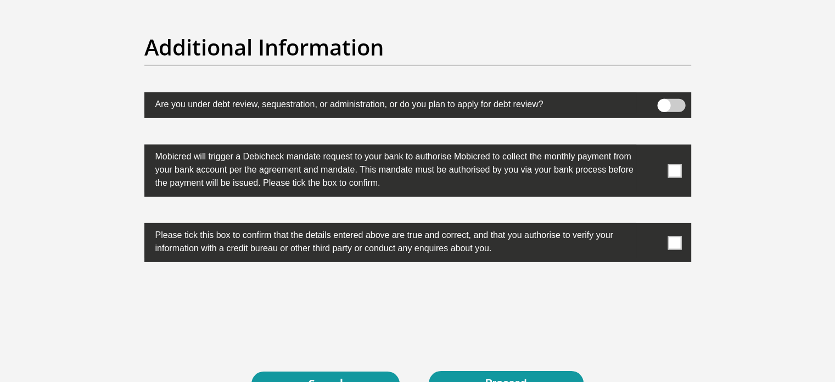
click at [678, 167] on span at bounding box center [675, 171] width 14 height 14
click at [653, 147] on input "checkbox" at bounding box center [653, 147] width 0 height 0
click at [673, 237] on span at bounding box center [675, 243] width 14 height 14
click at [653, 226] on input "checkbox" at bounding box center [653, 226] width 0 height 0
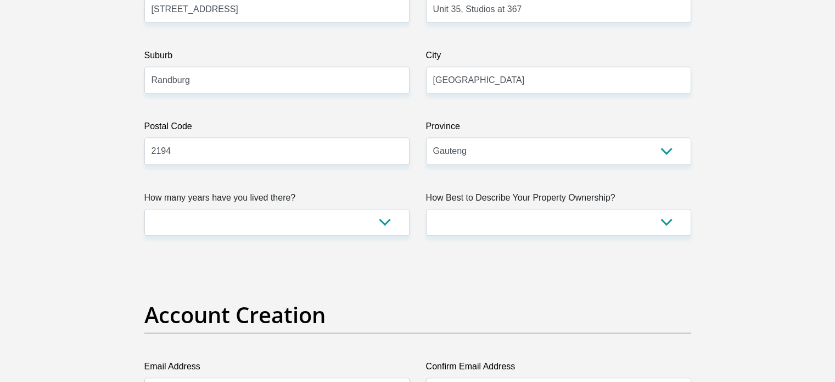
scroll to position [644, 0]
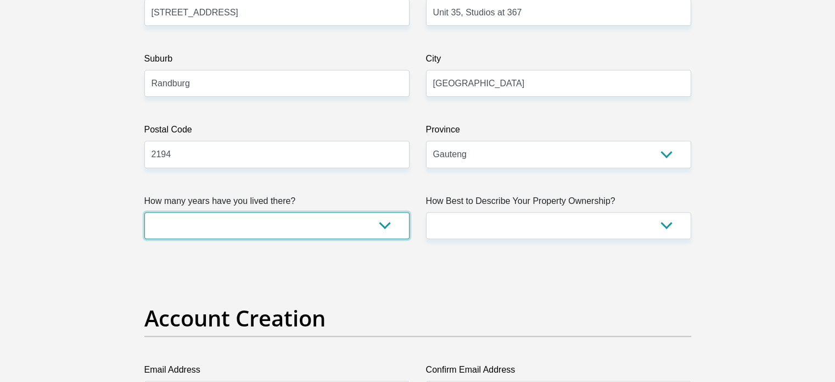
click at [387, 221] on select "less than 1 year 1-3 years 3-5 years 5+ years" at bounding box center [276, 225] width 265 height 27
select select "0"
click at [144, 212] on select "less than 1 year 1-3 years 3-5 years 5+ years" at bounding box center [276, 225] width 265 height 27
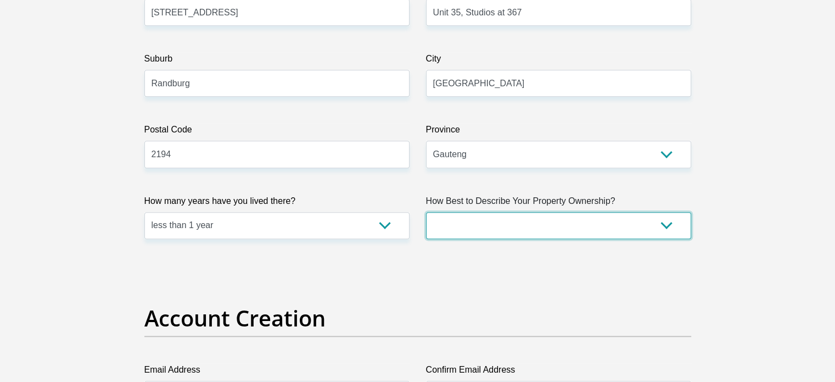
click at [453, 227] on select "Owned Rented Family Owned Company Dwelling" at bounding box center [558, 225] width 265 height 27
select select "Rented"
click at [426, 212] on select "Owned Rented Family Owned Company Dwelling" at bounding box center [558, 225] width 265 height 27
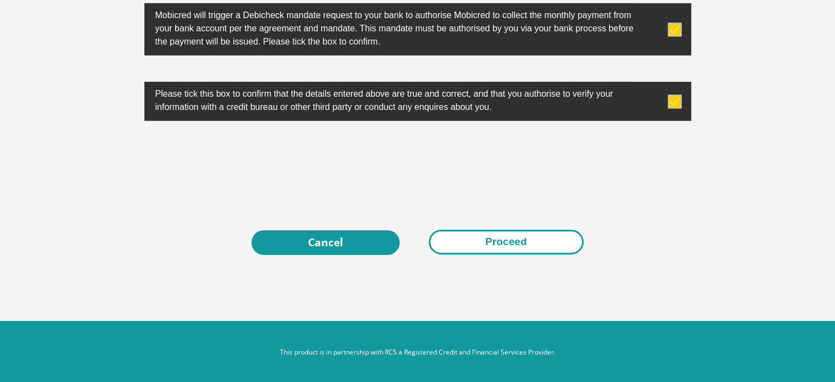
click at [476, 238] on button "Proceed" at bounding box center [506, 242] width 155 height 25
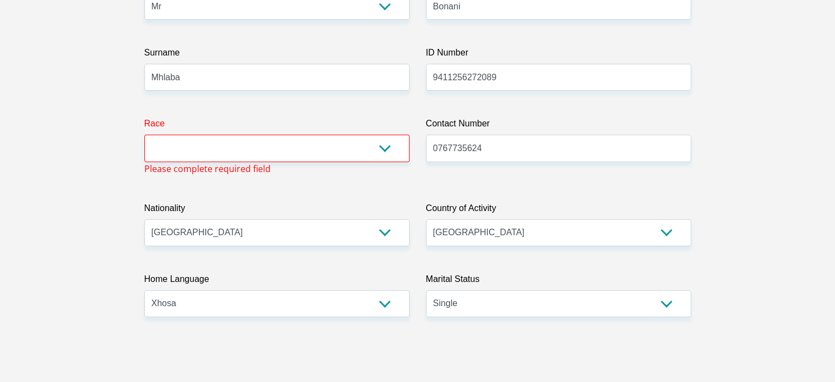
scroll to position [194, 0]
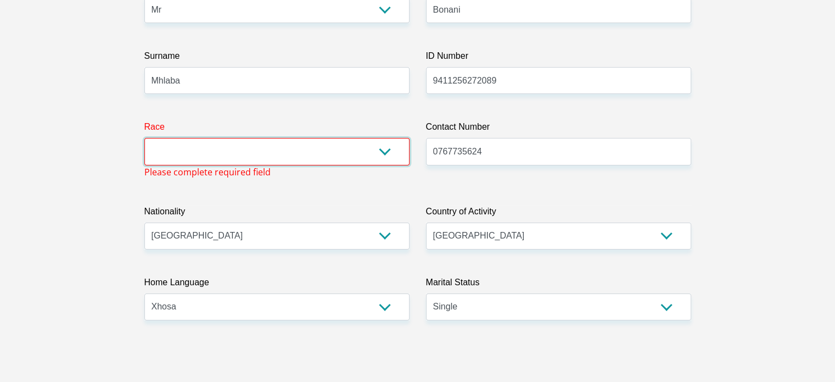
click at [371, 153] on select "Black Coloured Indian White Other" at bounding box center [276, 151] width 265 height 27
select select "1"
click at [144, 138] on select "Black Coloured Indian White Other" at bounding box center [276, 151] width 265 height 27
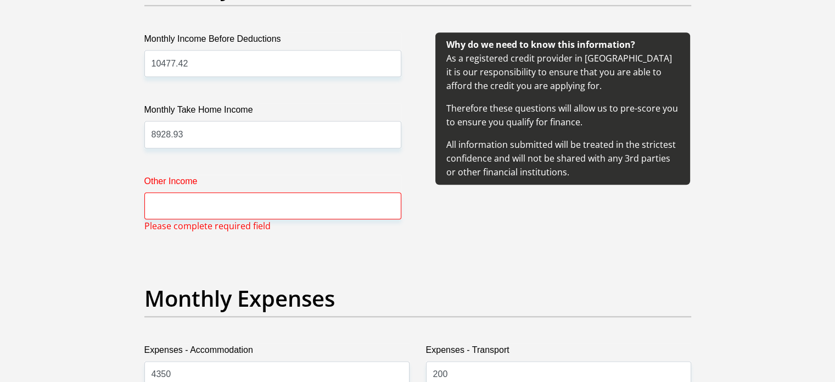
scroll to position [1312, 0]
click at [283, 208] on input "Other Income" at bounding box center [272, 205] width 257 height 27
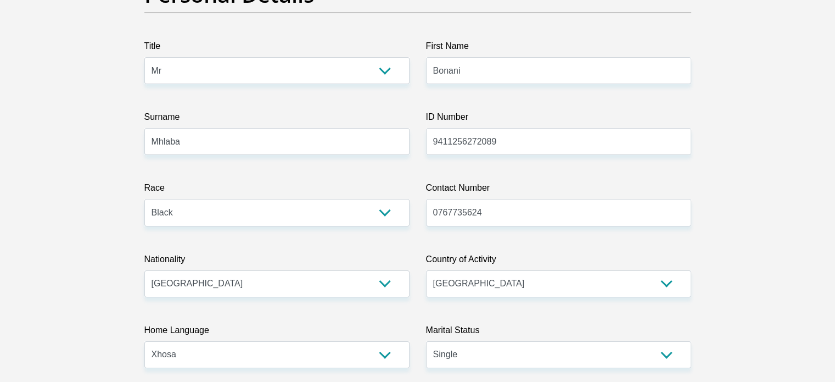
scroll to position [134, 0]
type input "0.00"
click at [286, 213] on select "Black Coloured Indian White Other" at bounding box center [276, 211] width 265 height 27
select select "5"
click at [144, 198] on select "Black Coloured Indian White Other" at bounding box center [276, 211] width 265 height 27
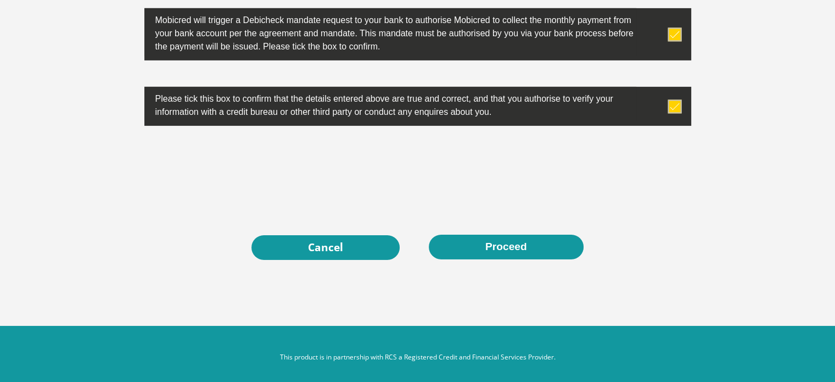
scroll to position [3596, 0]
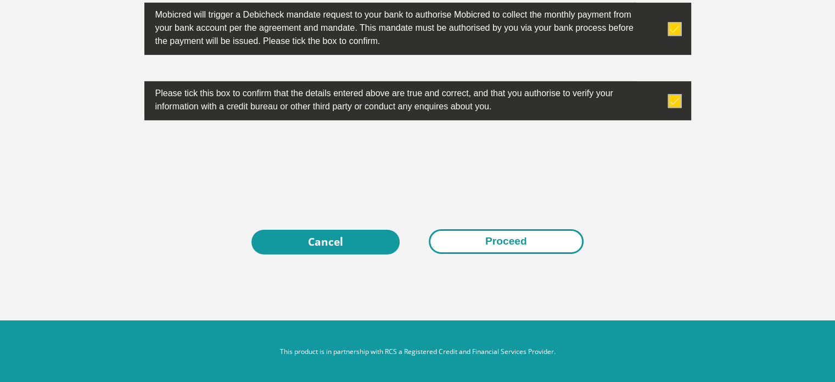
click at [491, 246] on button "Proceed" at bounding box center [506, 241] width 155 height 25
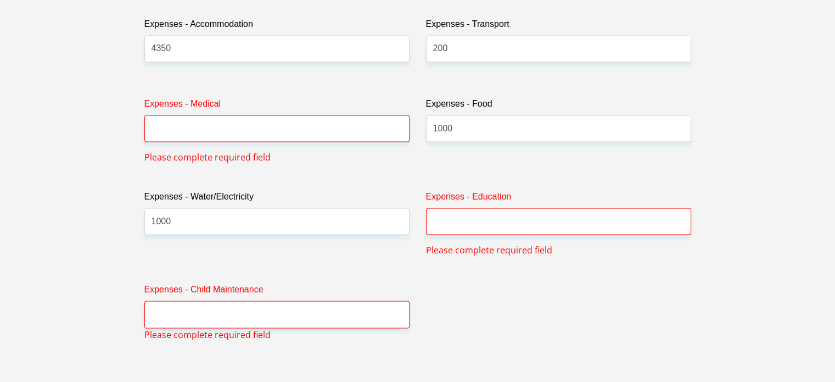
scroll to position [1621, 0]
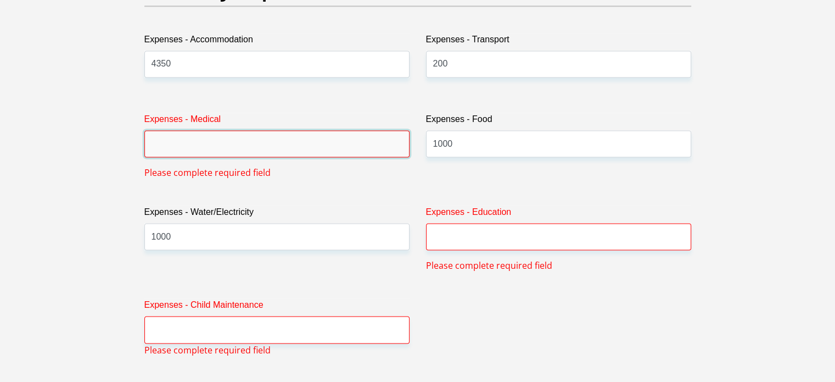
click at [299, 147] on input "Expenses - Medical" at bounding box center [276, 143] width 265 height 27
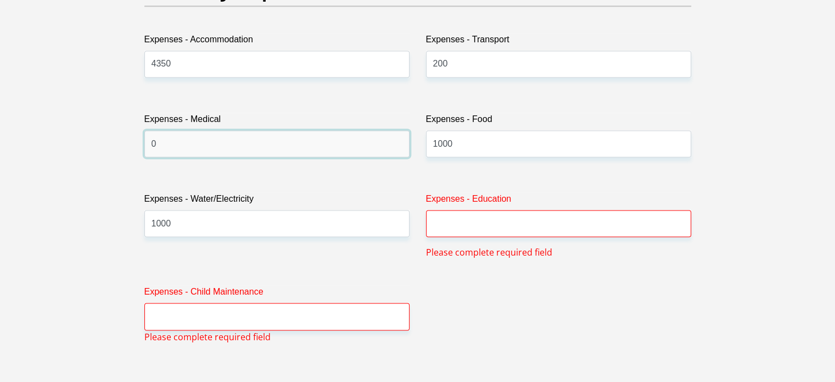
type input "0"
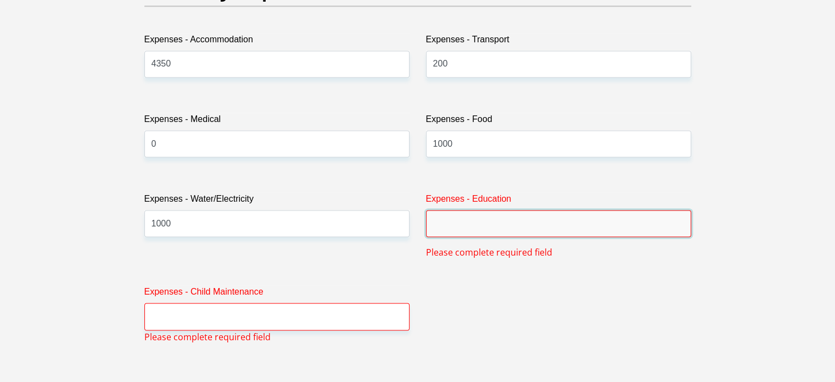
click at [463, 229] on input "Expenses - Education" at bounding box center [558, 223] width 265 height 27
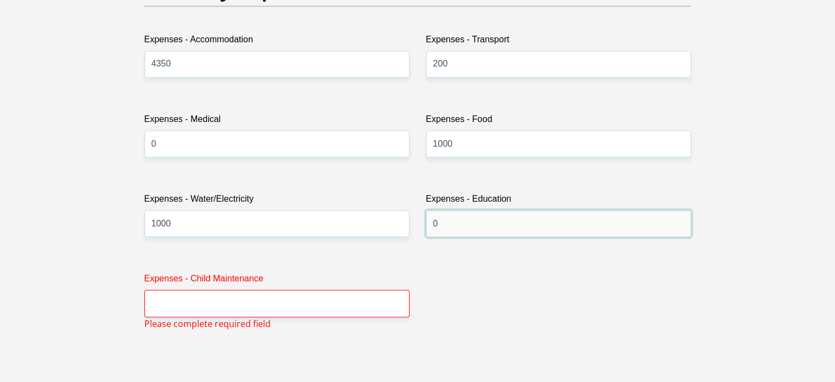
type input "0"
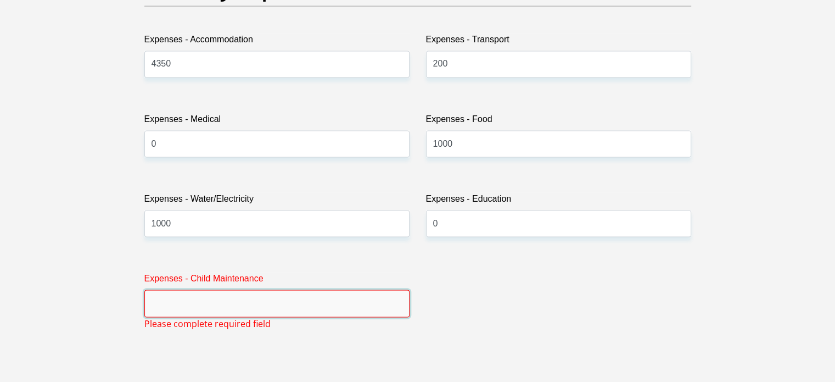
click at [373, 296] on input "Expenses - Child Maintenance" at bounding box center [276, 302] width 265 height 27
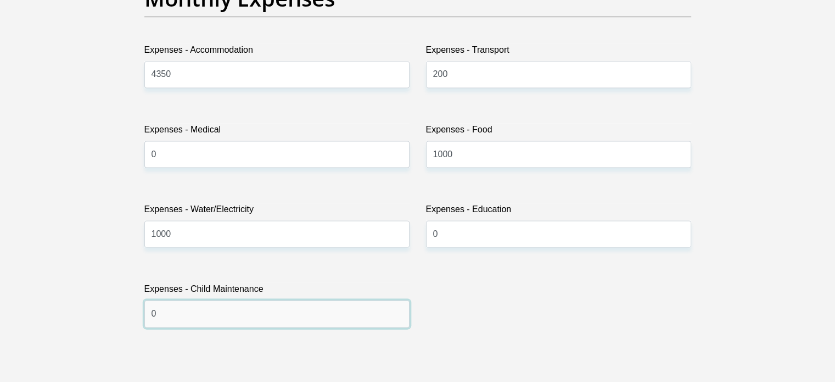
scroll to position [1613, 0]
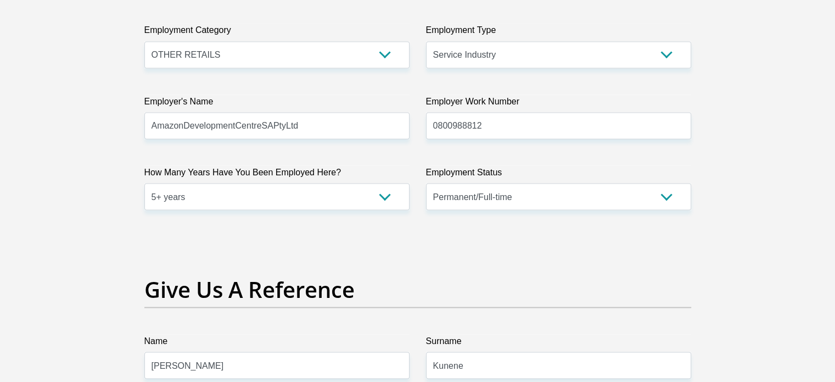
type input "0"
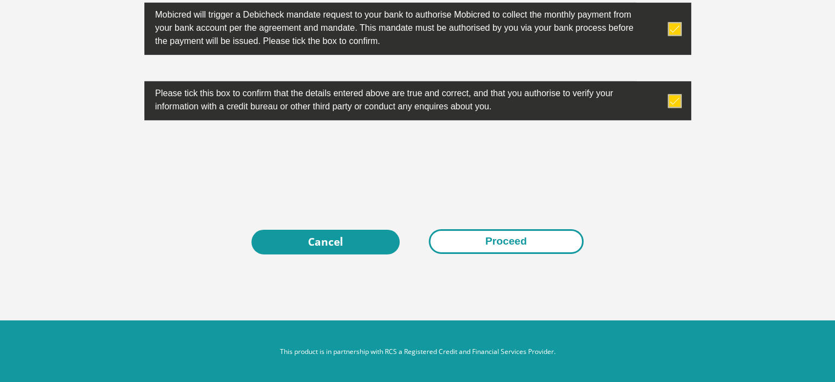
click at [457, 236] on button "Proceed" at bounding box center [506, 241] width 155 height 25
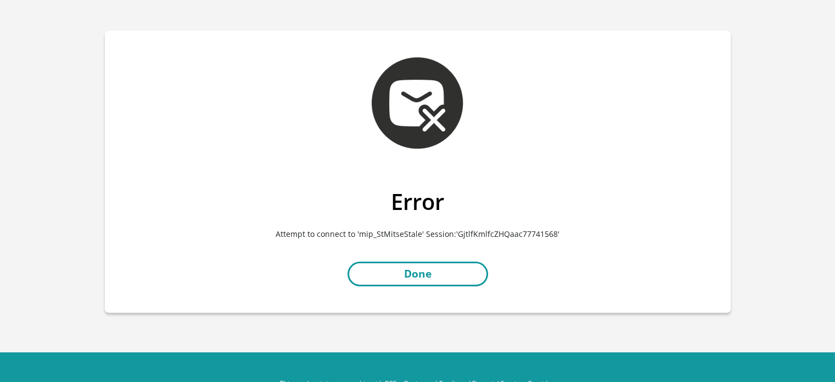
scroll to position [8, 0]
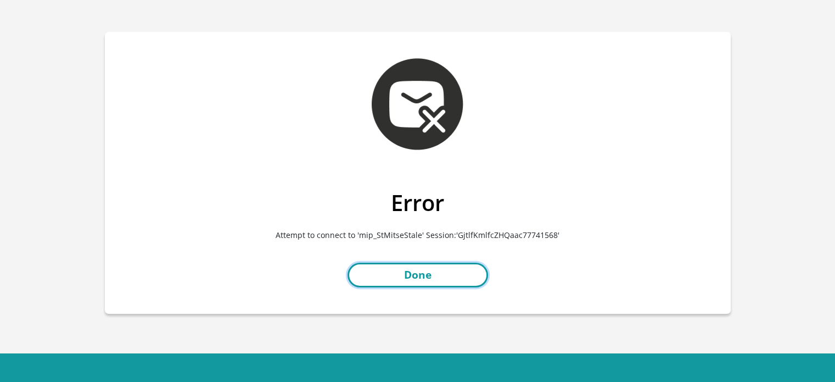
click at [408, 276] on link "Done" at bounding box center [418, 275] width 141 height 25
click at [286, 235] on p "Attempt to connect to 'mip_StMitseStale' Session:'GjtlfKmlfcZHQaac77741568'" at bounding box center [418, 235] width 610 height 38
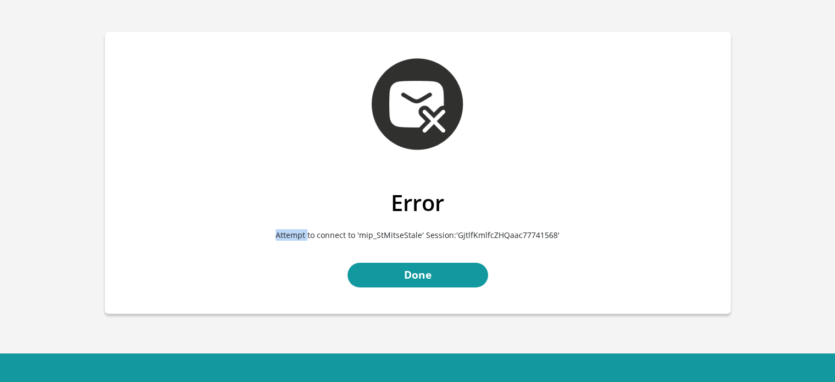
click at [286, 235] on p "Attempt to connect to 'mip_StMitseStale' Session:'GjtlfKmlfcZHQaac77741568'" at bounding box center [418, 235] width 610 height 38
drag, startPoint x: 286, startPoint y: 235, endPoint x: 383, endPoint y: 235, distance: 97.2
click at [383, 235] on p "Attempt to connect to 'mip_StMitseStale' Session:'GjtlfKmlfcZHQaac77741568'" at bounding box center [418, 235] width 610 height 38
copy body "Attempt to connect to 'mip_StMitseStale' Session:'GjtlfKmlfcZHQaac77741568' Done"
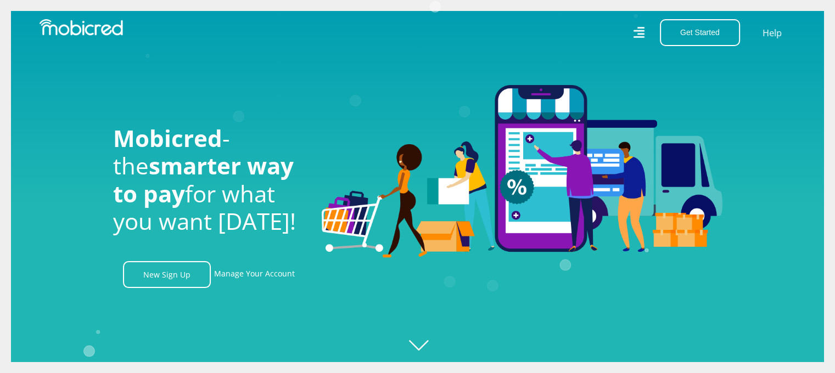
scroll to position [0, 782]
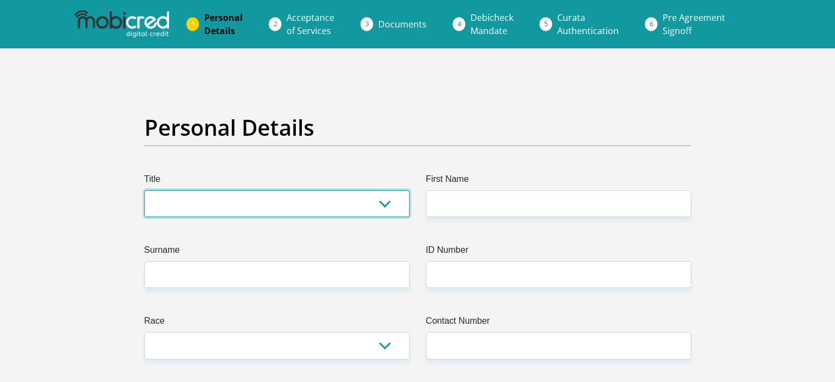
click at [373, 209] on select "Mr Ms Mrs Dr Other" at bounding box center [276, 203] width 265 height 27
select select "Mr"
click at [144, 190] on select "Mr Ms Mrs Dr Other" at bounding box center [276, 203] width 265 height 27
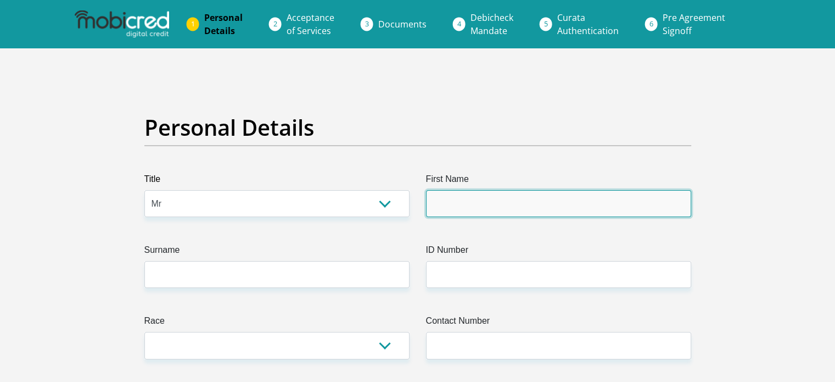
click at [468, 201] on input "First Name" at bounding box center [558, 203] width 265 height 27
type input "Bonani"
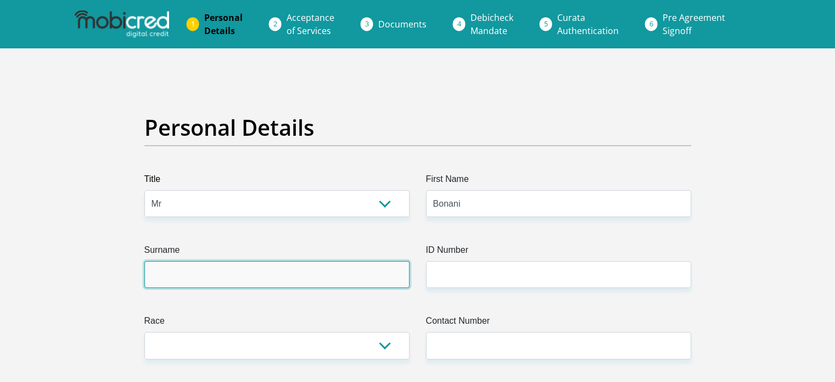
type input "Mhlaba"
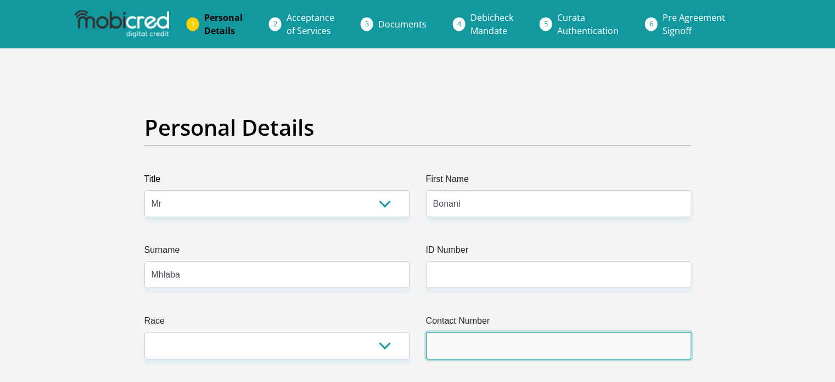
type input "0767735624"
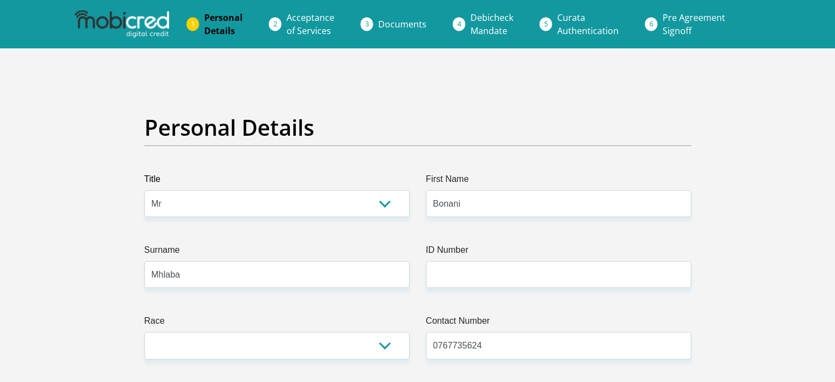
select select "ZAF"
type input "2 Suikerbossie st sharonlea X17, Randburg"
type input "Unit 114 Royal Palms"
type input "Johannesburg"
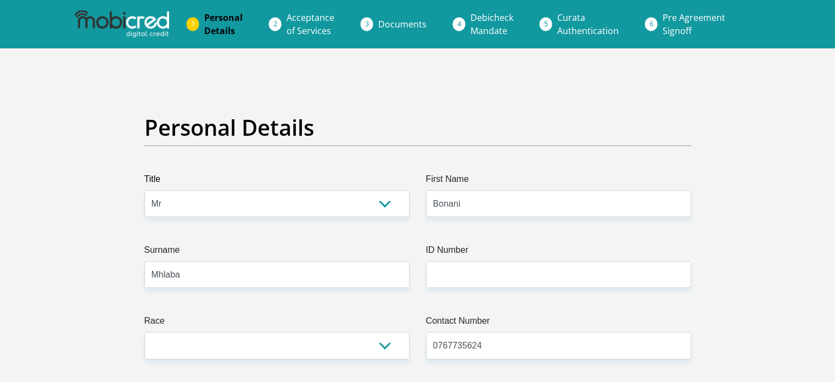
type input "Johannesburg"
type input "2194"
select select "Gauteng"
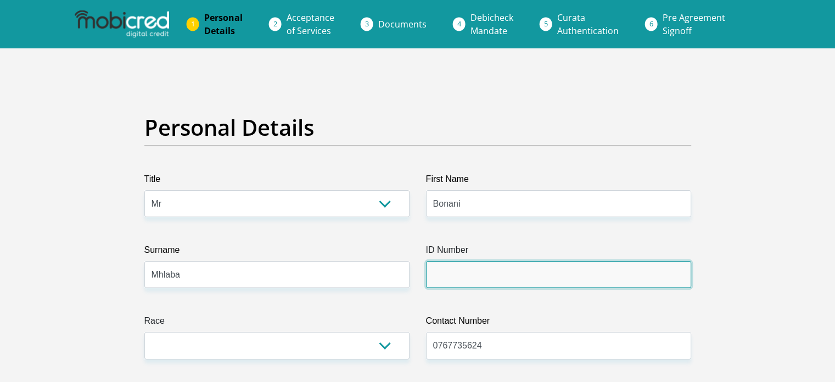
click at [459, 275] on input "ID Number" at bounding box center [558, 274] width 265 height 27
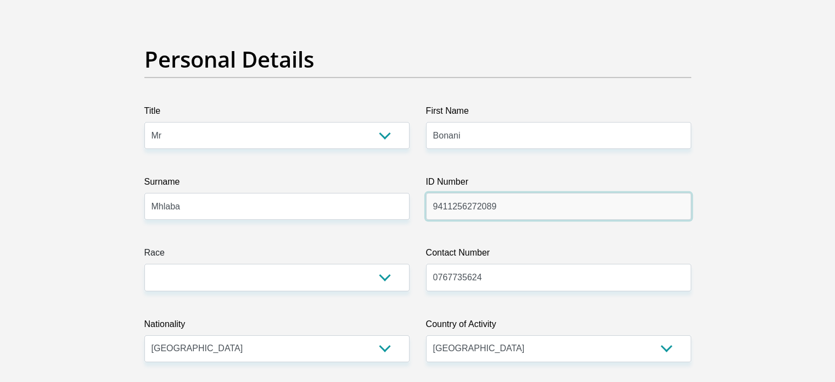
scroll to position [86, 0]
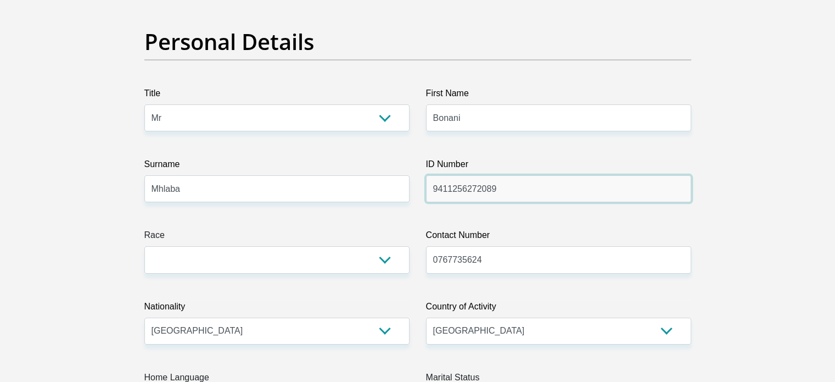
type input "9411256272089"
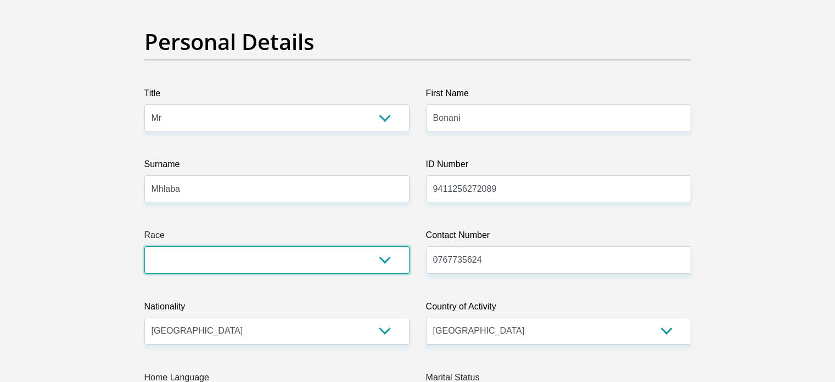
click at [387, 259] on select "Black Coloured Indian White Other" at bounding box center [276, 259] width 265 height 27
select select "5"
click at [144, 246] on select "Black Coloured Indian White Other" at bounding box center [276, 259] width 265 height 27
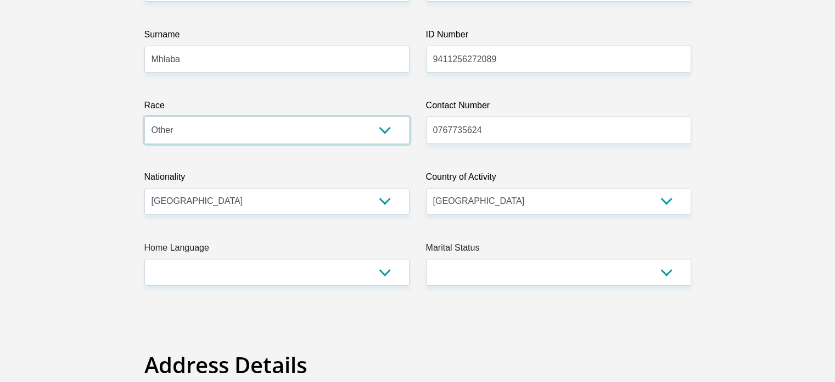
scroll to position [217, 0]
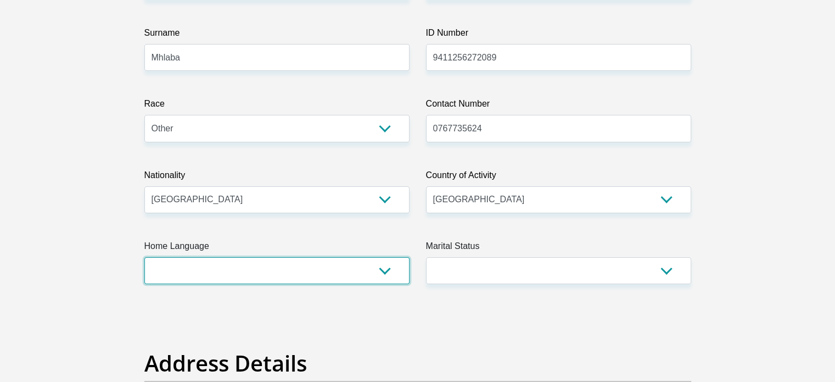
click at [382, 272] on select "Afrikaans English Sepedi South Ndebele Southern Sotho Swati Tsonga Tswana Venda…" at bounding box center [276, 270] width 265 height 27
select select "xho"
click at [144, 257] on select "Afrikaans English Sepedi South Ndebele Southern Sotho Swati Tsonga Tswana Venda…" at bounding box center [276, 270] width 265 height 27
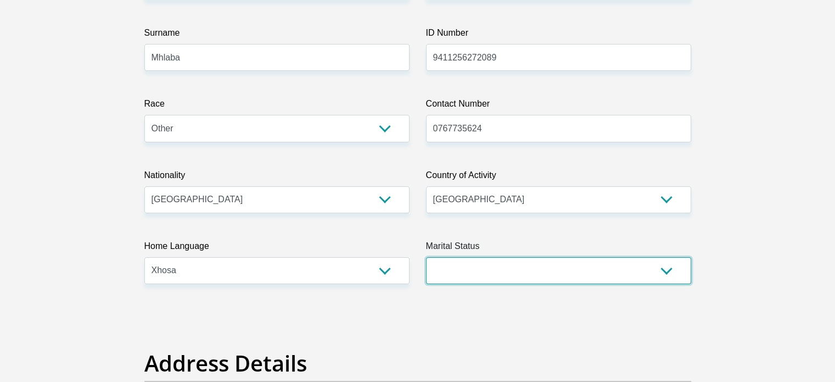
click at [443, 272] on select "Married ANC Single Divorced Widowed Married COP or Customary Law" at bounding box center [558, 270] width 265 height 27
select select "2"
click at [426, 257] on select "Married ANC Single Divorced Widowed Married COP or Customary Law" at bounding box center [558, 270] width 265 height 27
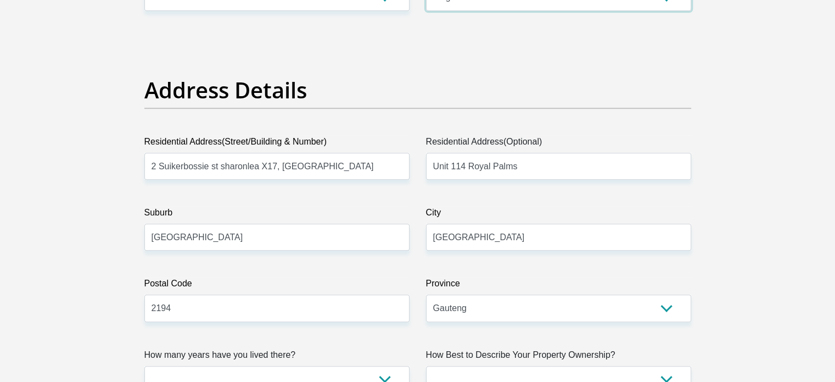
scroll to position [489, 0]
drag, startPoint x: 329, startPoint y: 241, endPoint x: 177, endPoint y: 164, distance: 170.2
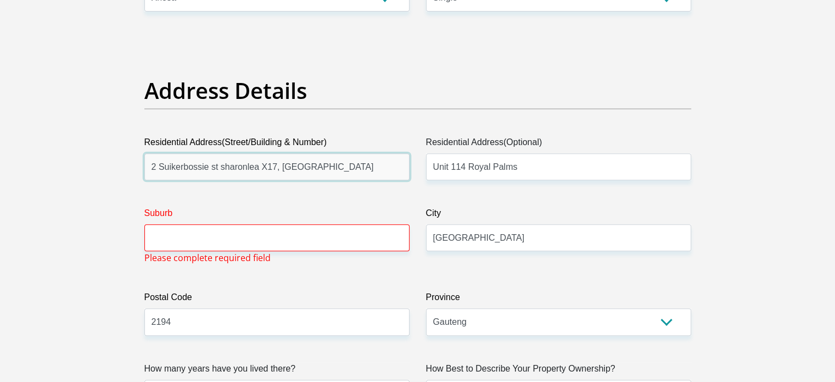
click at [217, 154] on input "2 Suikerbossie st sharonlea X17, Randburg" at bounding box center [276, 166] width 265 height 27
type input "367 Oak ave, Ferndale"
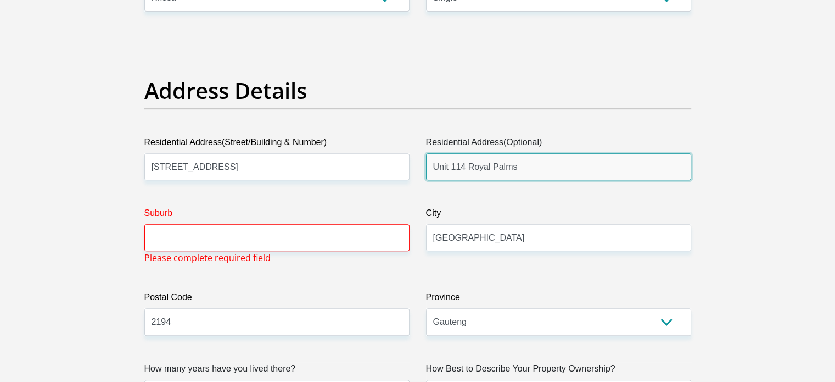
drag, startPoint x: 517, startPoint y: 170, endPoint x: 451, endPoint y: 177, distance: 66.2
click at [451, 177] on input "Unit 114 Royal Palms" at bounding box center [558, 166] width 265 height 27
type input "Unit 35, Studios at 367"
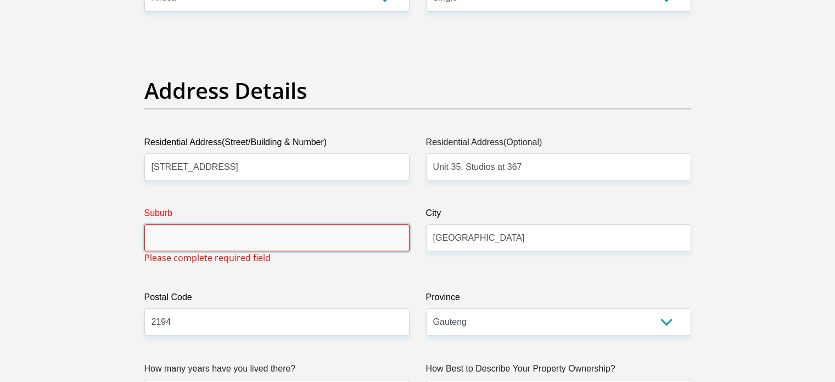
click at [332, 237] on input "Suburb" at bounding box center [276, 237] width 265 height 27
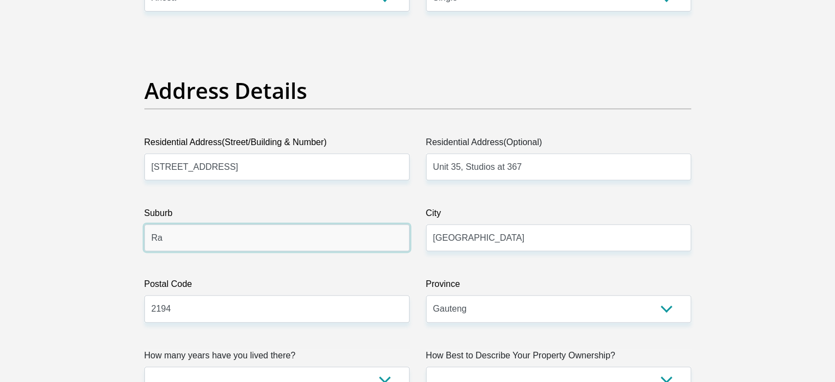
type input "Randburg"
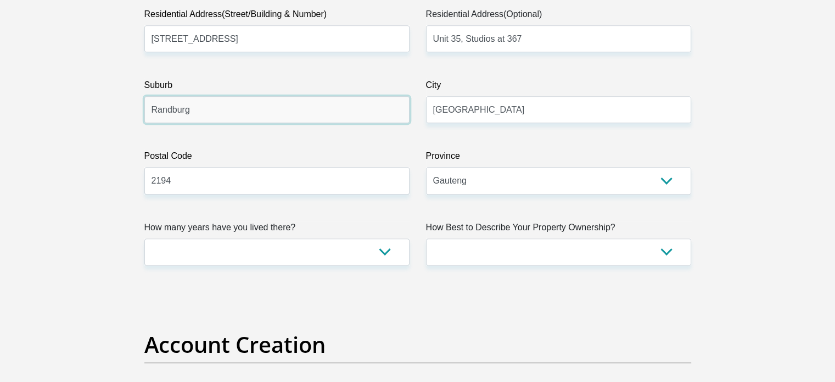
scroll to position [618, 0]
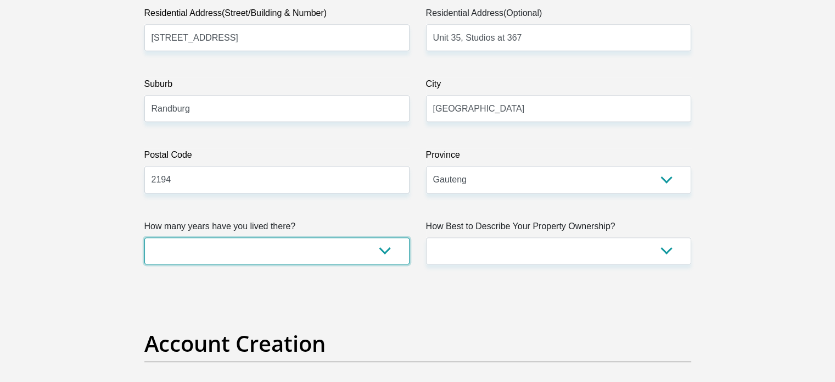
click at [383, 248] on select "less than 1 year 1-3 years 3-5 years 5+ years" at bounding box center [276, 250] width 265 height 27
select select "0"
click at [144, 237] on select "less than 1 year 1-3 years 3-5 years 5+ years" at bounding box center [276, 250] width 265 height 27
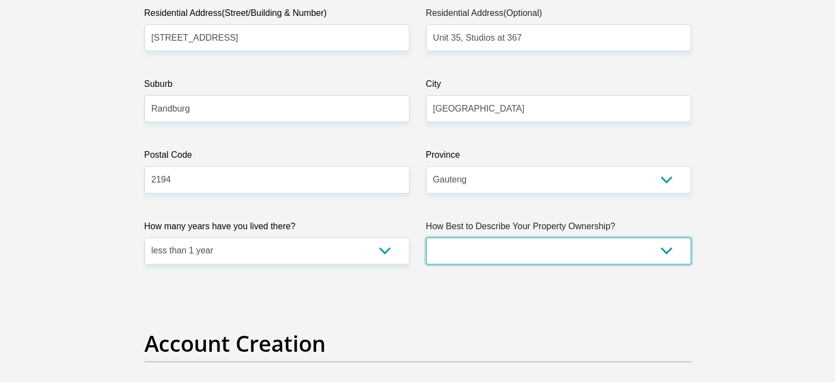
click at [488, 254] on select "Owned Rented Family Owned Company Dwelling" at bounding box center [558, 250] width 265 height 27
select select "Rented"
click at [426, 237] on select "Owned Rented Family Owned Company Dwelling" at bounding box center [558, 250] width 265 height 27
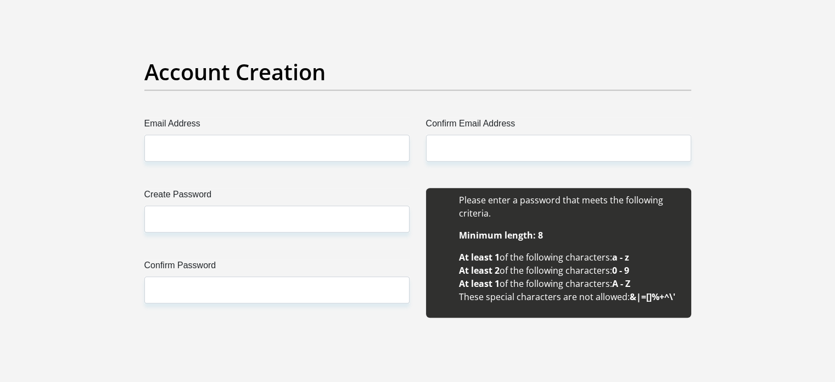
scroll to position [896, 0]
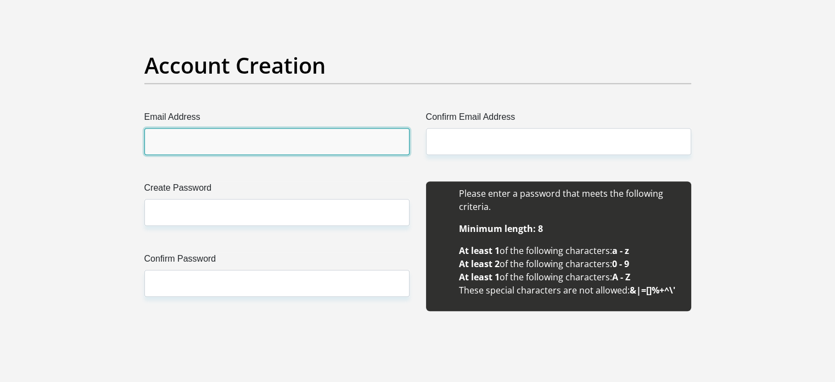
click at [334, 141] on input "Email Address" at bounding box center [276, 141] width 265 height 27
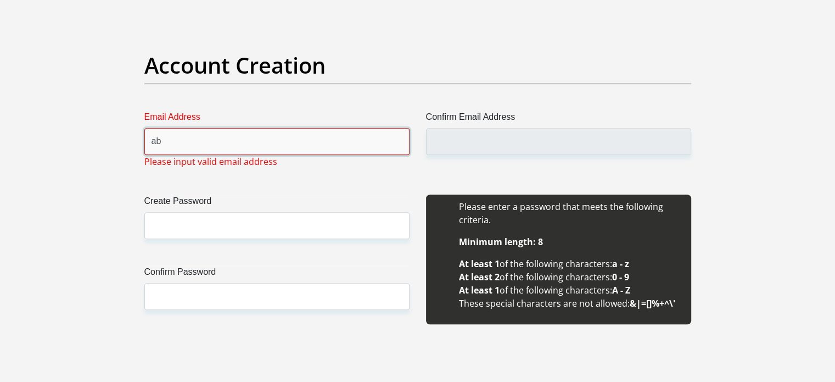
type input "abstonekunene@gmail.com"
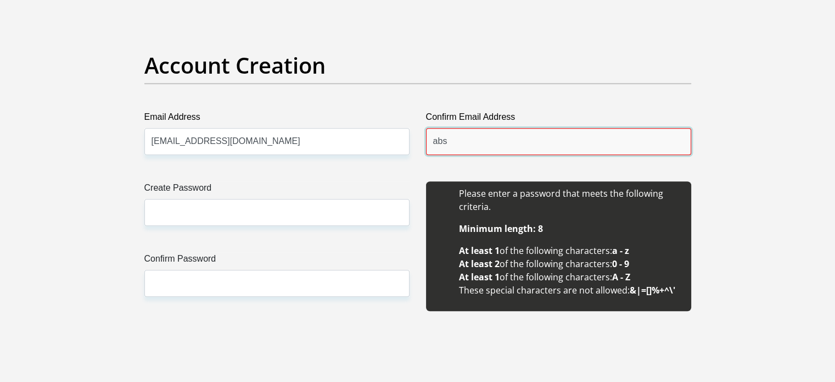
type input "abstonekunene@gmail.com"
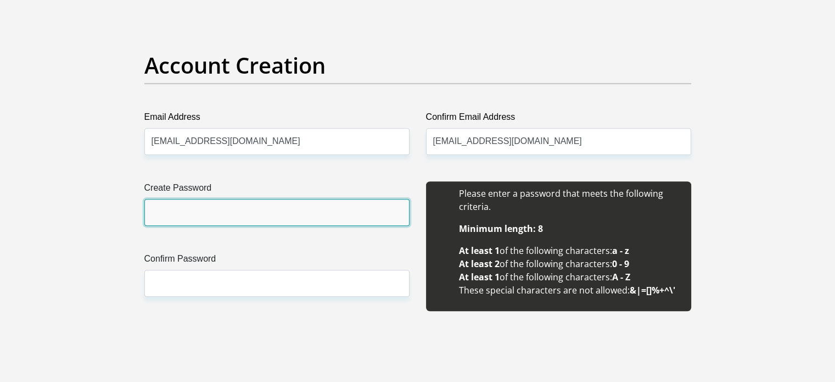
click at [287, 217] on input "Create Password" at bounding box center [276, 212] width 265 height 27
type input "J?ys7#X(Hc/sd3jb3-s"
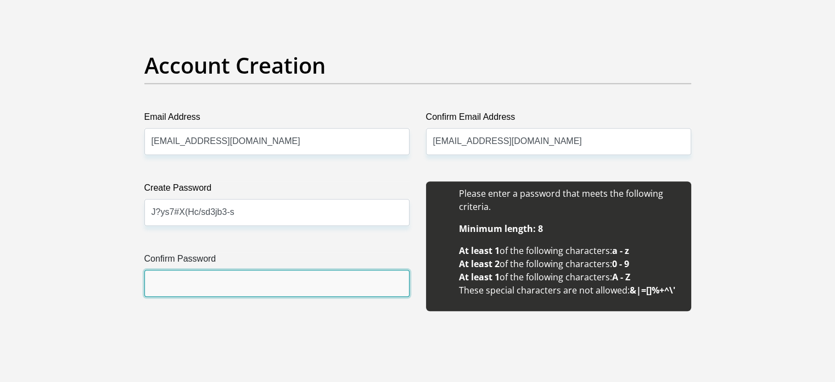
click at [215, 287] on input "Confirm Password" at bounding box center [276, 283] width 265 height 27
type input "J?ys7#X(Hc/sd3jb3-s"
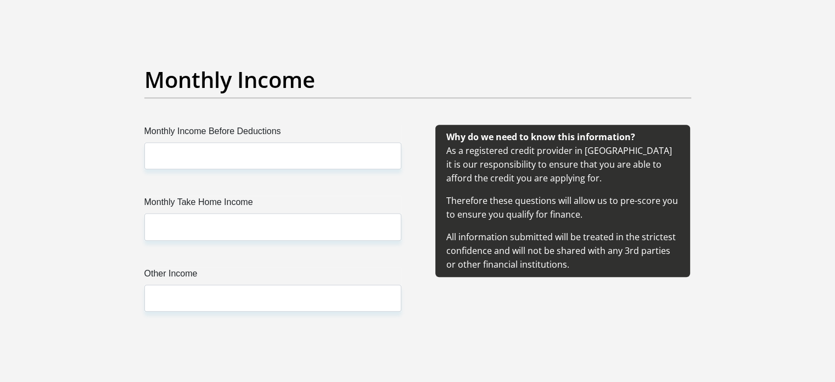
scroll to position [1224, 0]
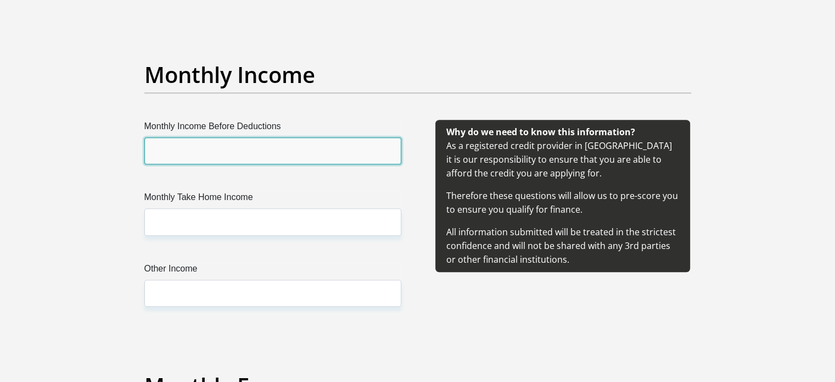
click at [196, 151] on input "Monthly Income Before Deductions" at bounding box center [272, 150] width 257 height 27
type input "10477.42"
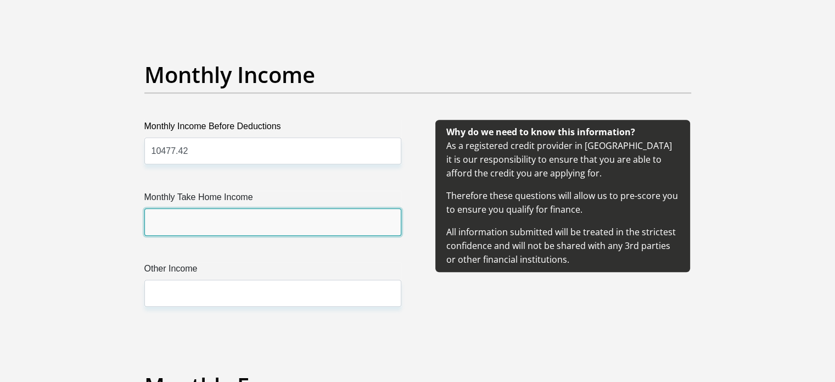
click at [193, 229] on input "Monthly Take Home Income" at bounding box center [272, 221] width 257 height 27
type input "8928.93"
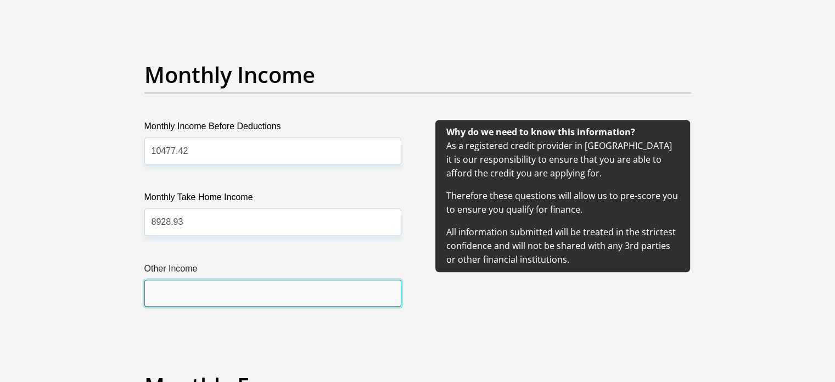
click at [188, 292] on input "Other Income" at bounding box center [272, 293] width 257 height 27
type input "0.00"
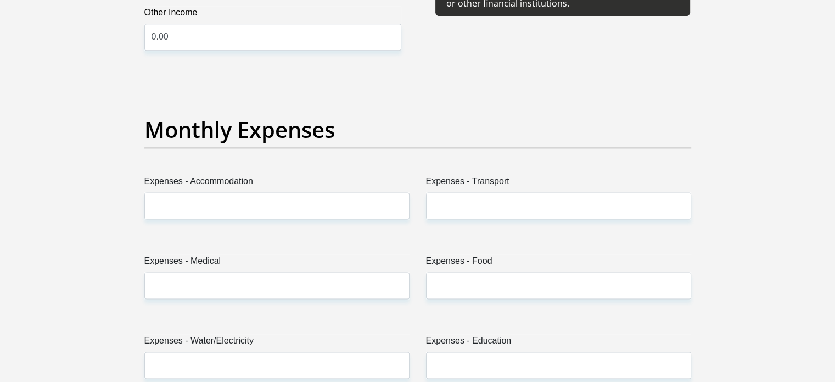
scroll to position [1483, 0]
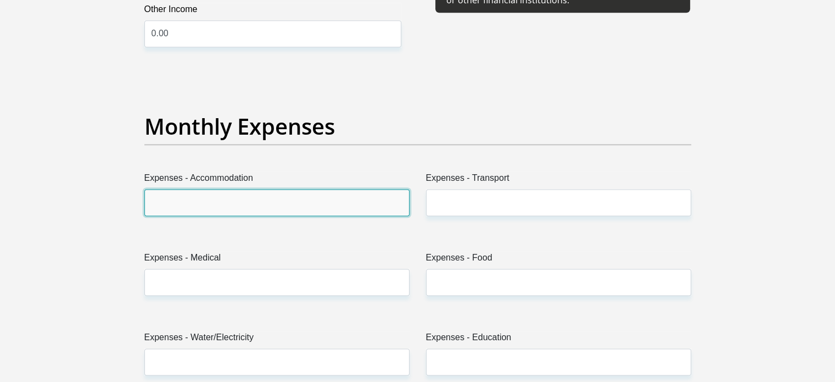
click at [188, 202] on input "Expenses - Accommodation" at bounding box center [276, 202] width 265 height 27
type input "4350"
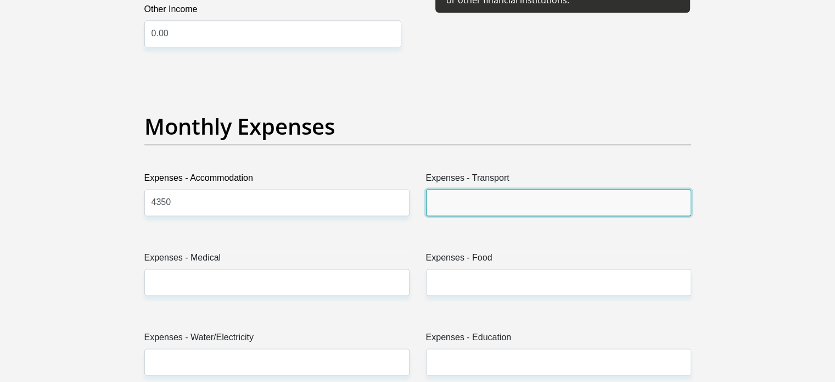
click at [459, 193] on input "Expenses - Transport" at bounding box center [558, 202] width 265 height 27
type input "200"
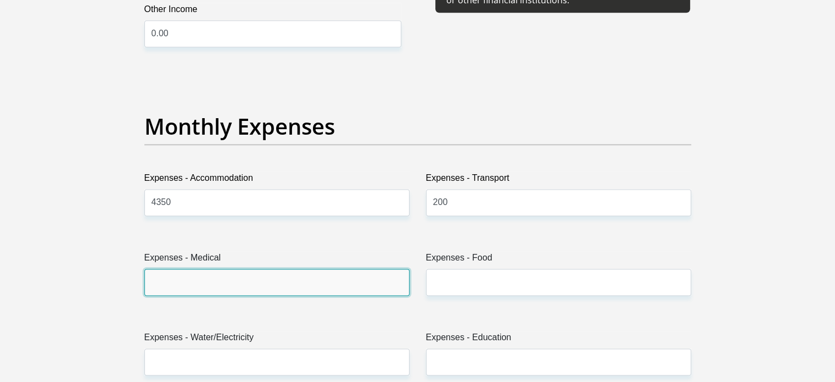
click at [352, 280] on input "Expenses - Medical" at bounding box center [276, 282] width 265 height 27
type input "0"
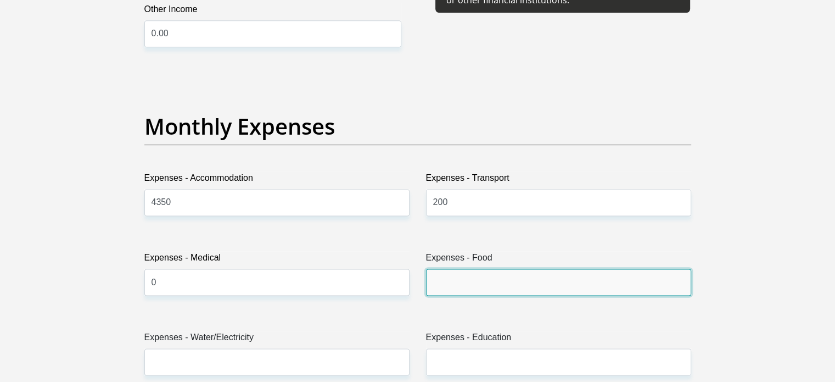
click at [451, 286] on input "Expenses - Food" at bounding box center [558, 282] width 265 height 27
type input "1000"
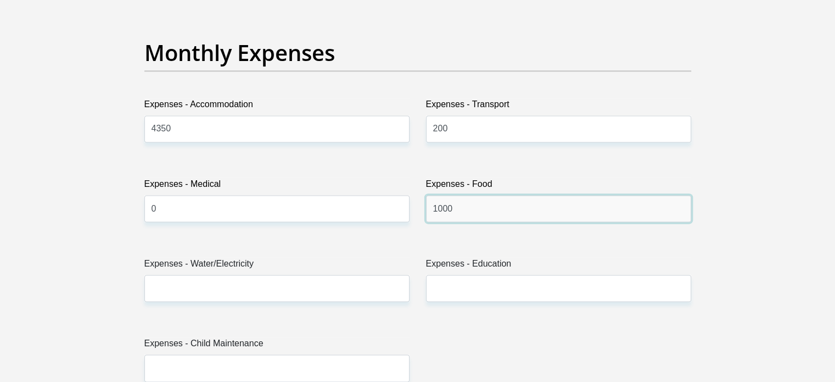
scroll to position [1557, 0]
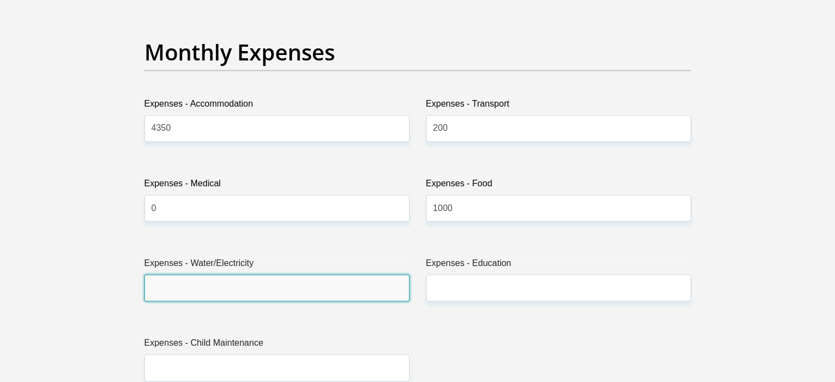
click at [360, 276] on input "Expenses - Water/Electricity" at bounding box center [276, 287] width 265 height 27
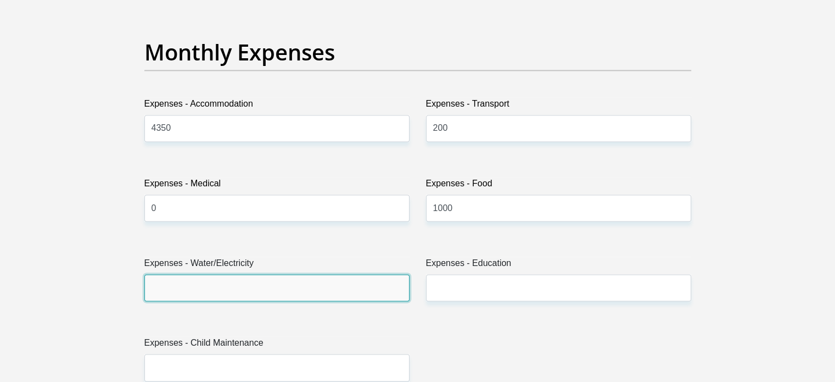
click at [167, 289] on input "Expenses - Water/Electricity" at bounding box center [276, 287] width 265 height 27
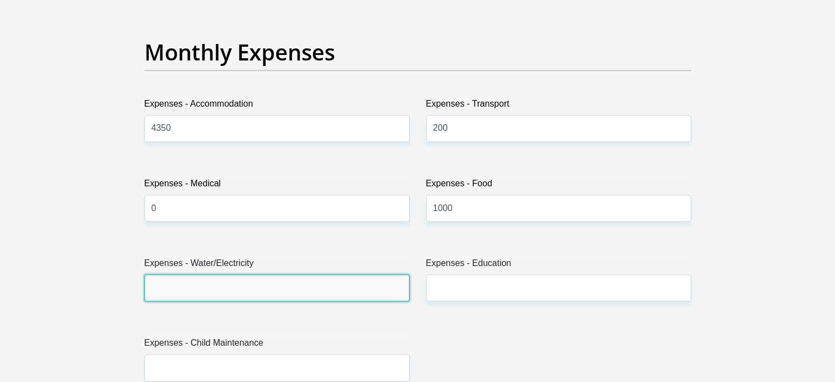
click at [169, 291] on input "Expenses - Water/Electricity" at bounding box center [276, 287] width 265 height 27
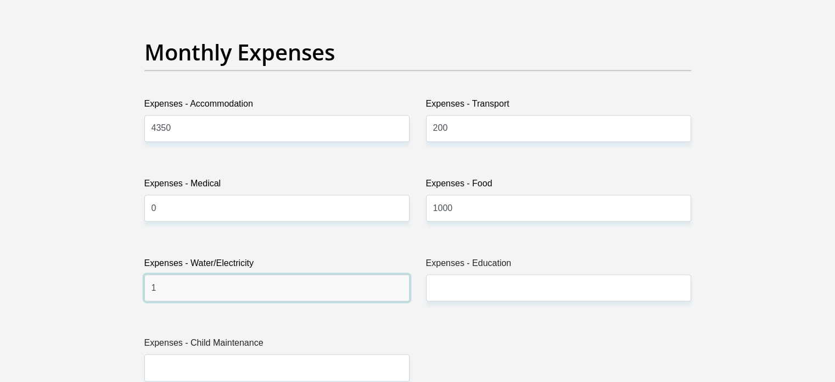
type input "1000"
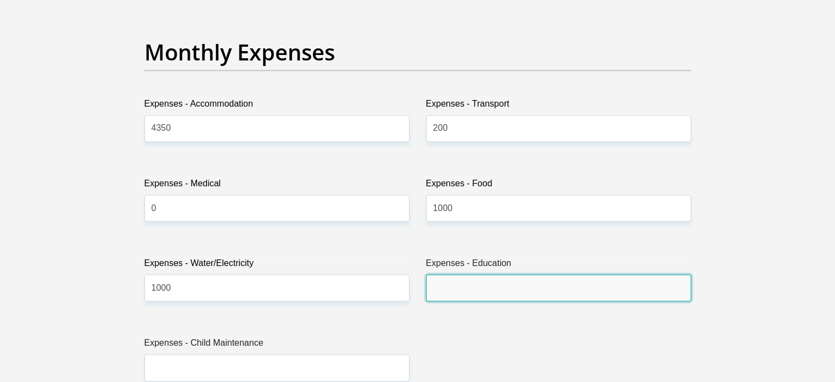
click at [444, 289] on input "Expenses - Education" at bounding box center [558, 287] width 265 height 27
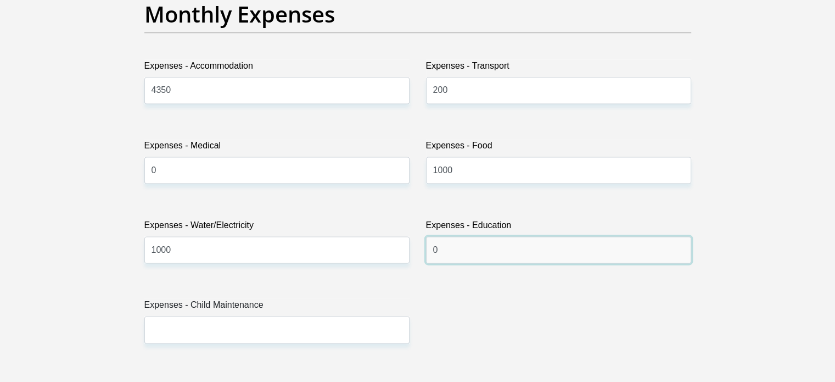
scroll to position [1627, 0]
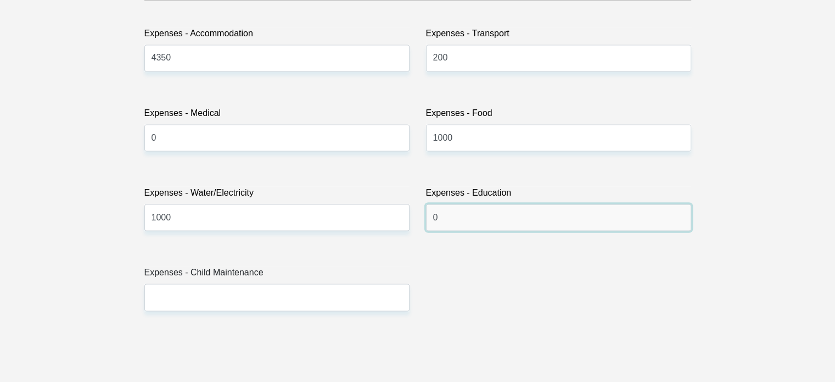
type input "0"
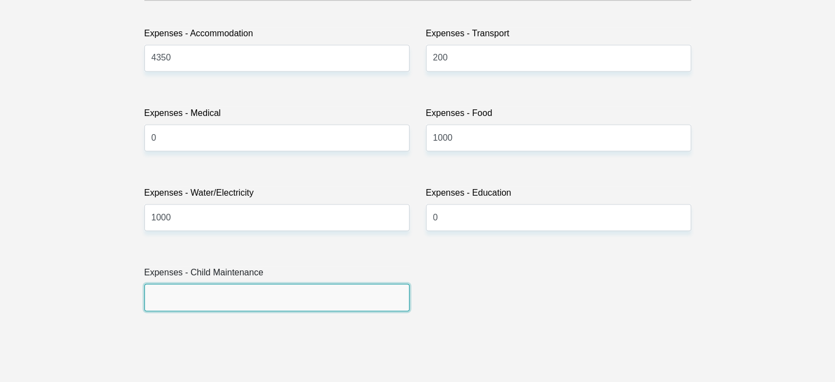
click at [359, 304] on input "Expenses - Child Maintenance" at bounding box center [276, 296] width 265 height 27
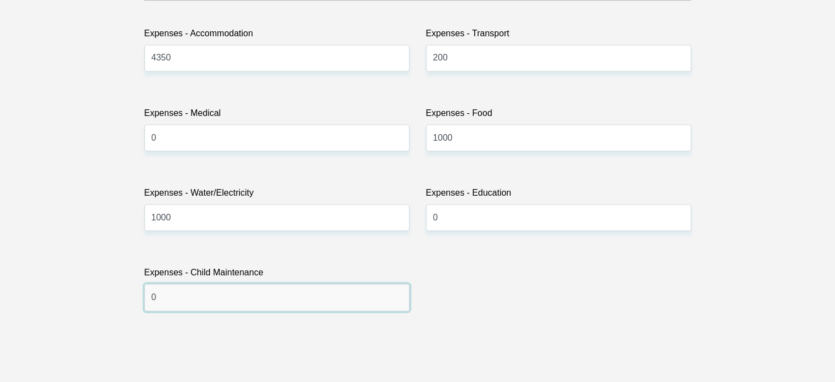
type input "0"
click at [537, 283] on div "Title Mr Ms Mrs Dr Other First Name Bonani Surname Mhlaba ID Number 94112562720…" at bounding box center [418, 332] width 564 height 3574
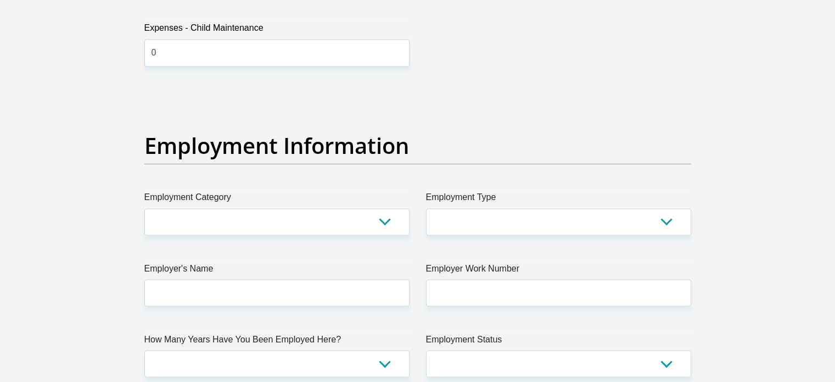
scroll to position [1873, 0]
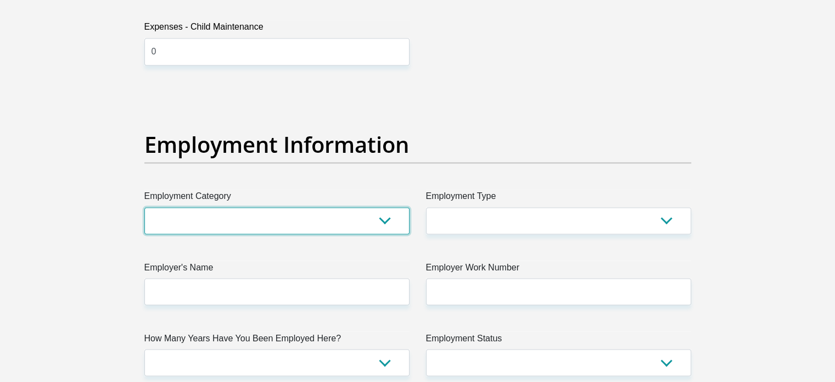
click at [387, 217] on select "AGRICULTURE ALCOHOL & TOBACCO CONSTRUCTION MATERIALS METALLURGY EQUIPMENT FOR R…" at bounding box center [276, 220] width 265 height 27
select select "53"
click at [144, 207] on select "AGRICULTURE ALCOHOL & TOBACCO CONSTRUCTION MATERIALS METALLURGY EQUIPMENT FOR R…" at bounding box center [276, 220] width 265 height 27
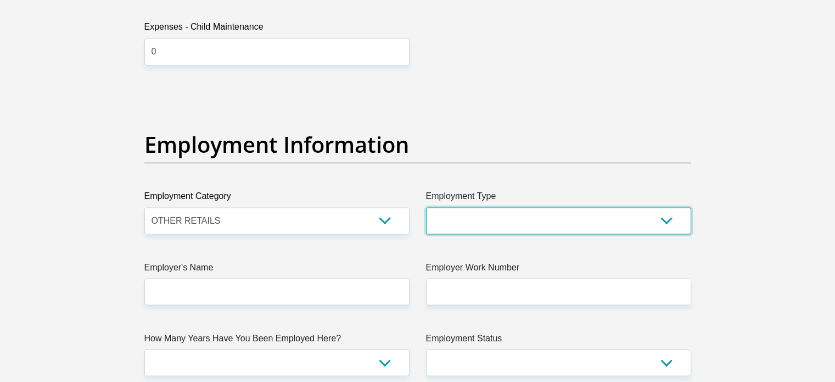
click at [464, 210] on select "College/Lecturer Craft Seller Creative Driver Executive Farmer Forces - Non Com…" at bounding box center [558, 220] width 265 height 27
select select "Service Industry"
click at [426, 207] on select "College/Lecturer Craft Seller Creative Driver Executive Farmer Forces - Non Com…" at bounding box center [558, 220] width 265 height 27
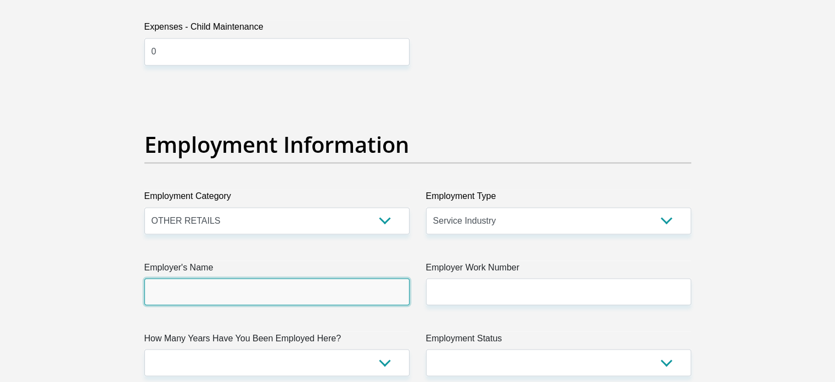
click at [357, 290] on input "Employer's Name" at bounding box center [276, 291] width 265 height 27
type input "AmazonDevelopmentCentreSAPtyLtd"
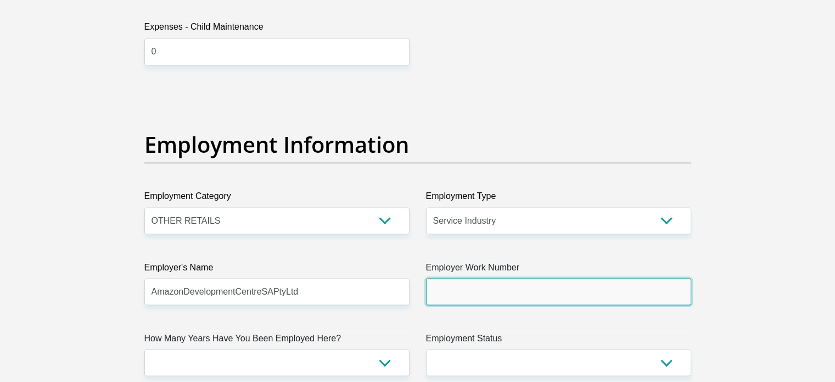
click at [463, 287] on input "Employer Work Number" at bounding box center [558, 291] width 265 height 27
type input "0800988812"
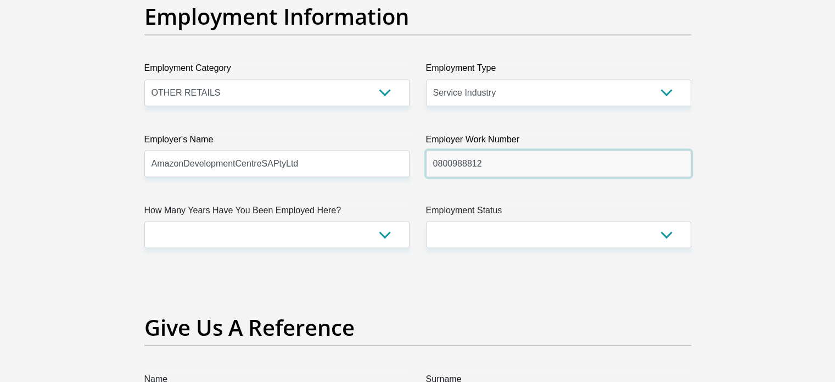
scroll to position [2005, 0]
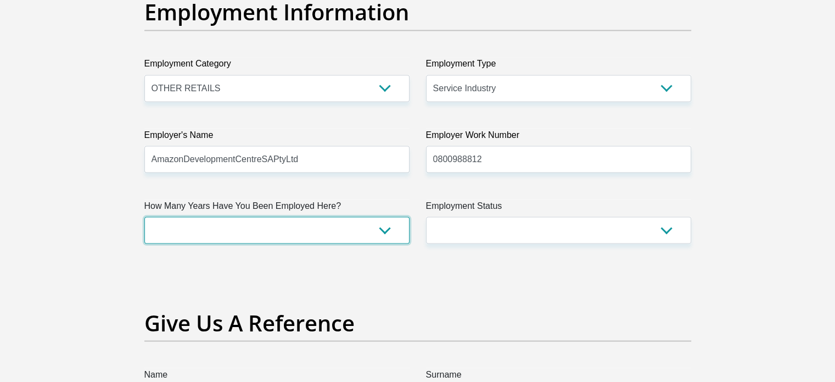
click at [365, 229] on select "less than 1 year 1-3 years 3-5 years 5+ years" at bounding box center [276, 229] width 265 height 27
select select "60"
click at [144, 216] on select "less than 1 year 1-3 years 3-5 years 5+ years" at bounding box center [276, 229] width 265 height 27
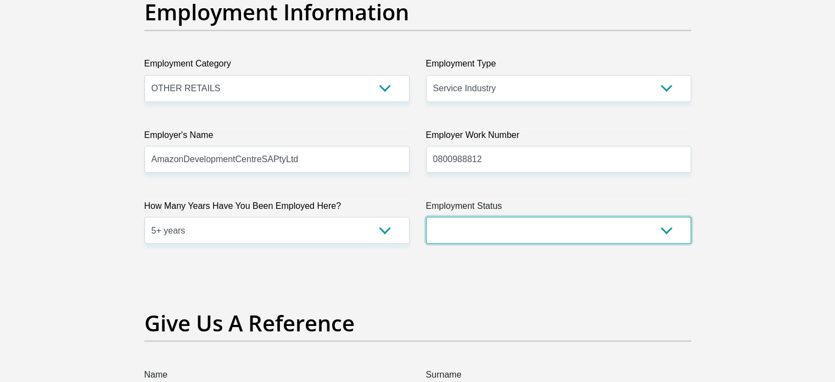
click at [484, 232] on select "Permanent/Full-time Part-time/Casual Contract Worker Self-Employed Housewife Re…" at bounding box center [558, 229] width 265 height 27
select select "1"
click at [426, 216] on select "Permanent/Full-time Part-time/Casual Contract Worker Self-Employed Housewife Re…" at bounding box center [558, 229] width 265 height 27
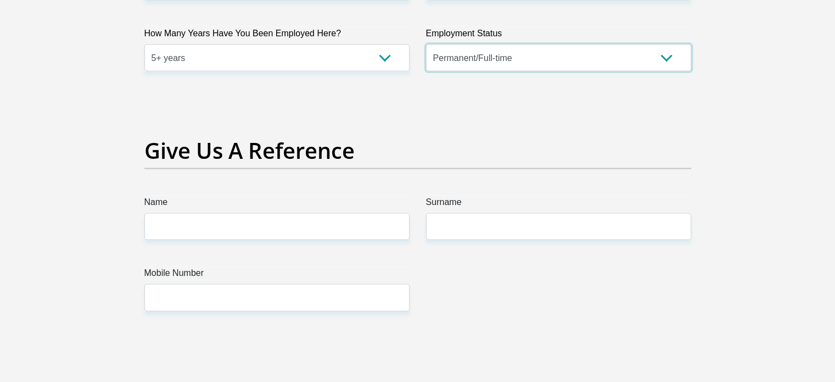
scroll to position [2245, 0]
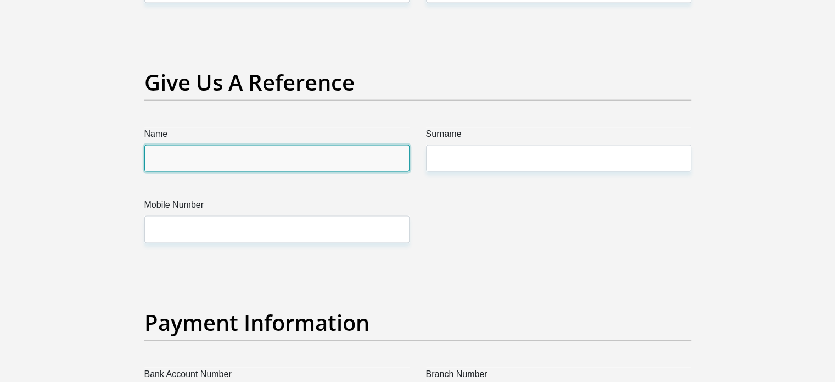
click at [338, 158] on input "Name" at bounding box center [276, 158] width 265 height 27
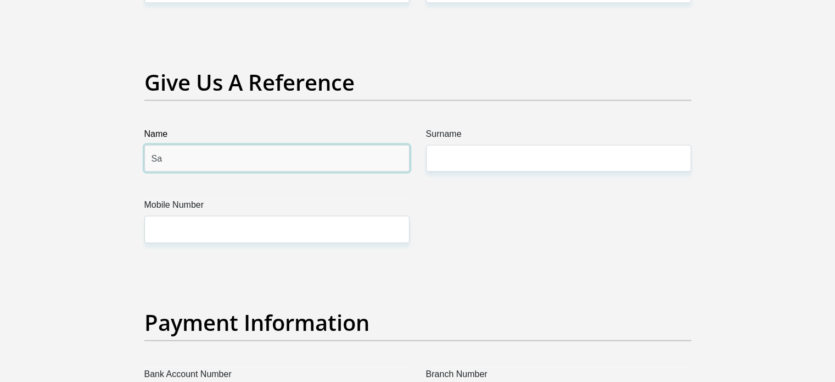
type input "Salima"
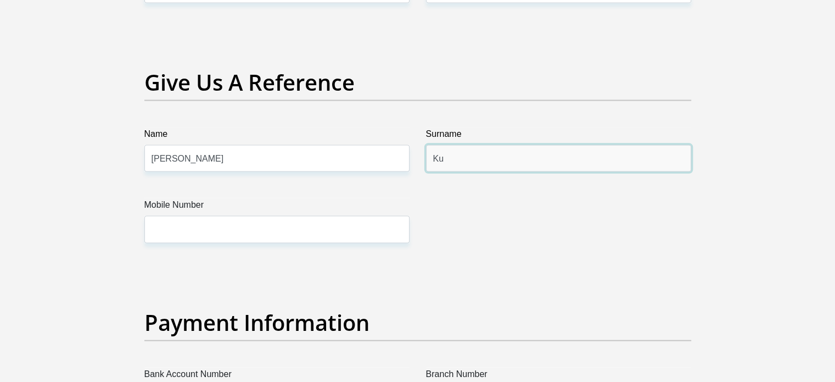
type input "Kunene"
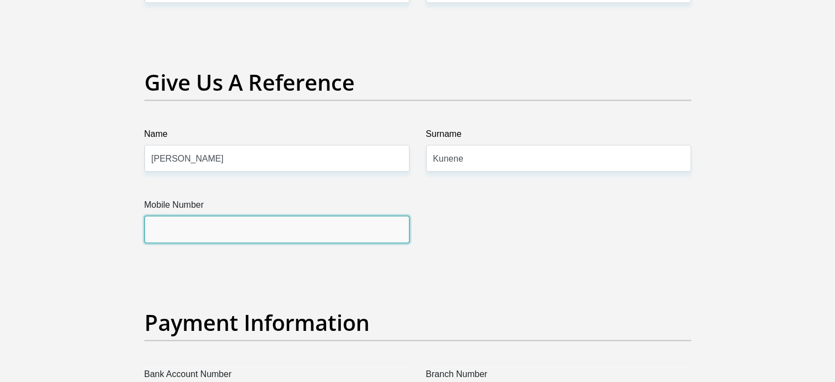
click at [333, 227] on input "Mobile Number" at bounding box center [276, 229] width 265 height 27
type input "0626081803"
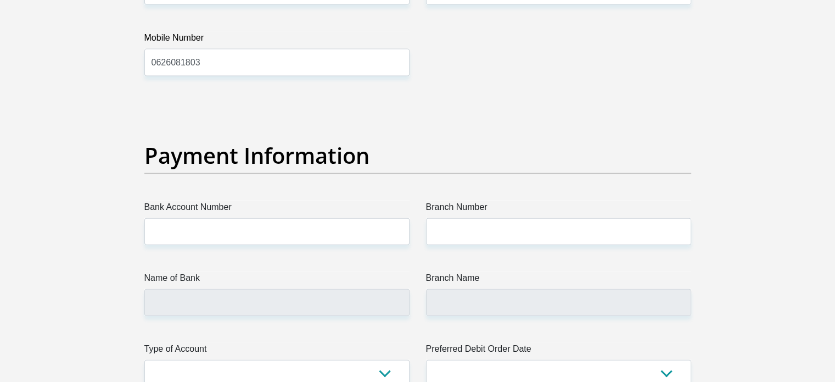
scroll to position [2412, 0]
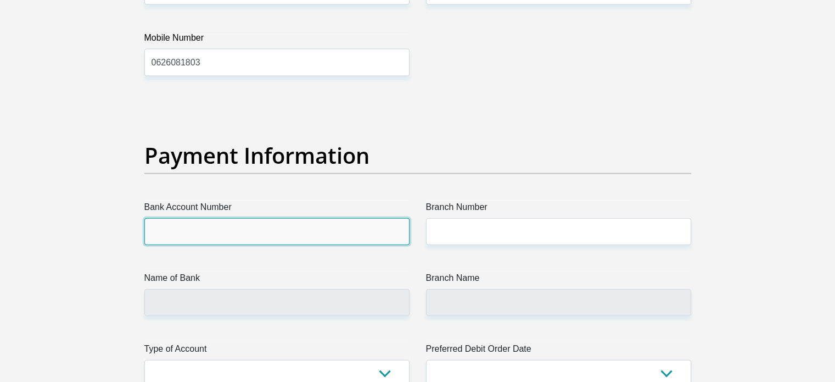
click at [321, 230] on input "Bank Account Number" at bounding box center [276, 231] width 265 height 27
type input "1432443575"
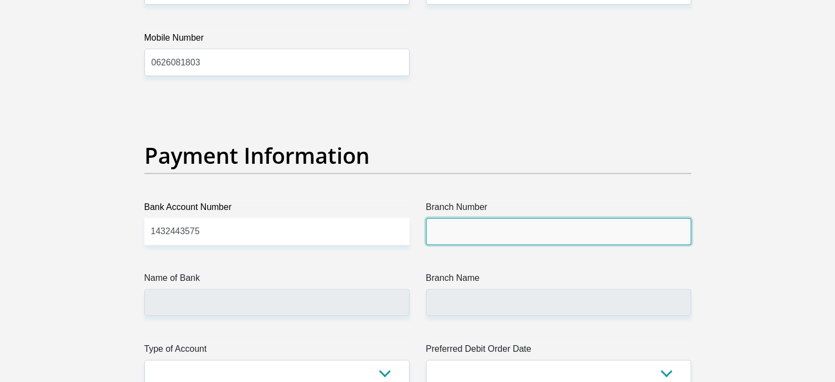
click at [467, 218] on input "Branch Number" at bounding box center [558, 231] width 265 height 27
type input "470010"
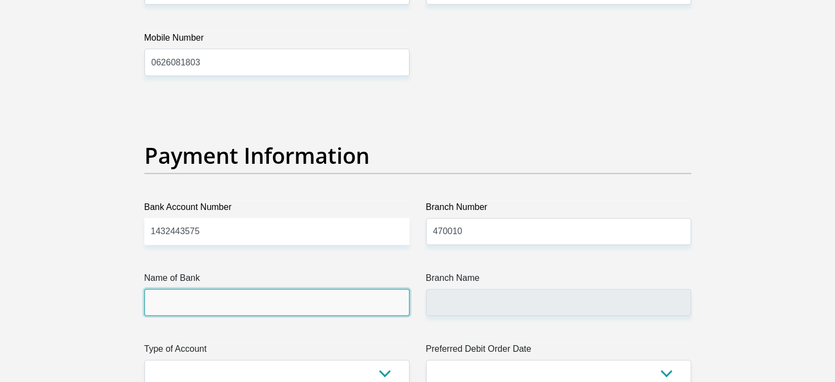
click at [319, 300] on input "Name of Bank" at bounding box center [276, 302] width 265 height 27
type input "CAPITEC BANK LIMITED"
type input "CAPITEC BANK CPC"
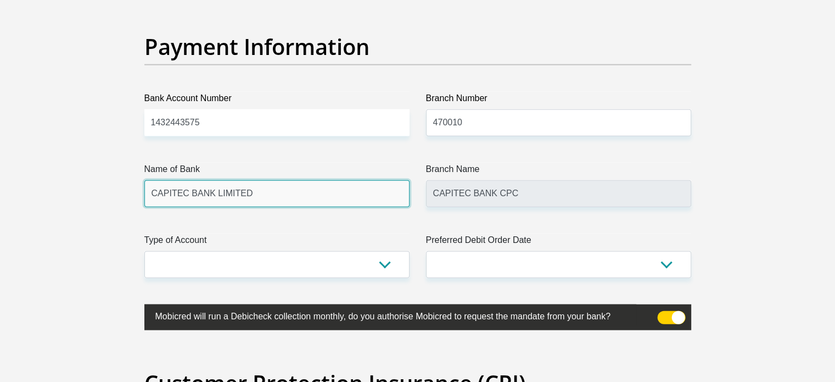
scroll to position [2522, 0]
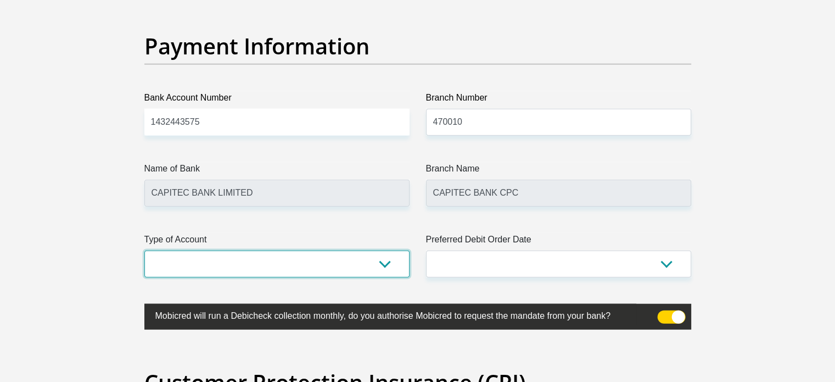
click at [286, 261] on select "Cheque Savings" at bounding box center [276, 263] width 265 height 27
select select "SAV"
click at [144, 250] on select "Cheque Savings" at bounding box center [276, 263] width 265 height 27
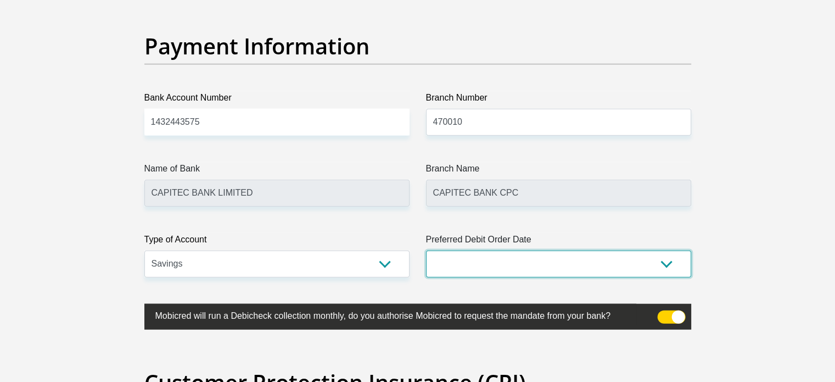
click at [461, 266] on select "1st 2nd 3rd 4th 5th 7th 18th 19th 20th 21st 22nd 23rd 24th 25th 26th 27th 28th …" at bounding box center [558, 263] width 265 height 27
select select "1"
click at [426, 250] on select "1st 2nd 3rd 4th 5th 7th 18th 19th 20th 21st 22nd 23rd 24th 25th 26th 27th 28th …" at bounding box center [558, 263] width 265 height 27
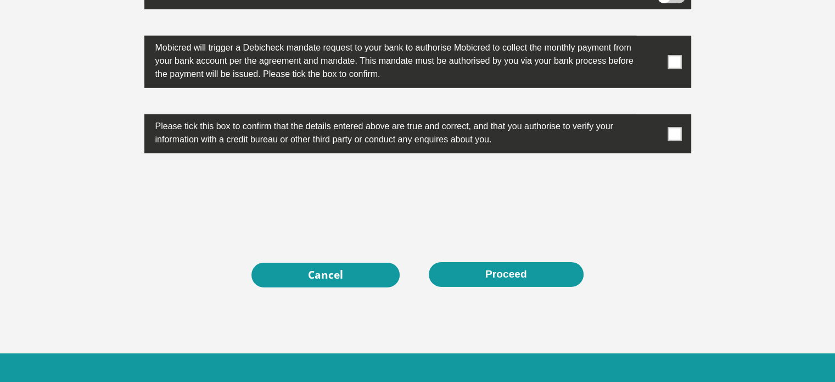
scroll to position [3525, 0]
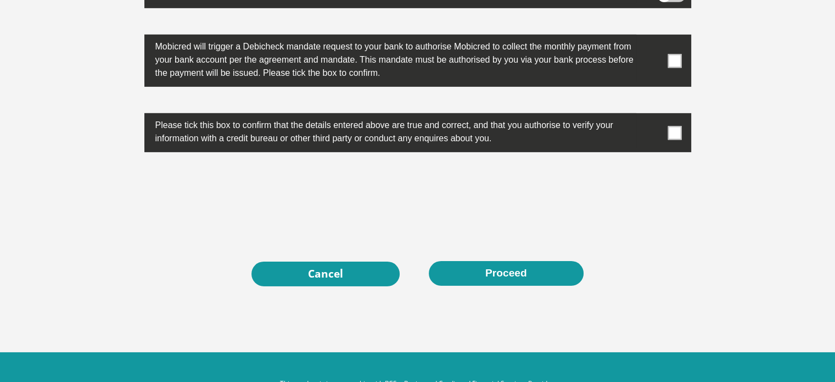
click at [674, 60] on span at bounding box center [675, 61] width 14 height 14
click at [653, 37] on input "checkbox" at bounding box center [653, 37] width 0 height 0
click at [675, 126] on span at bounding box center [675, 133] width 14 height 14
click at [653, 116] on input "checkbox" at bounding box center [653, 116] width 0 height 0
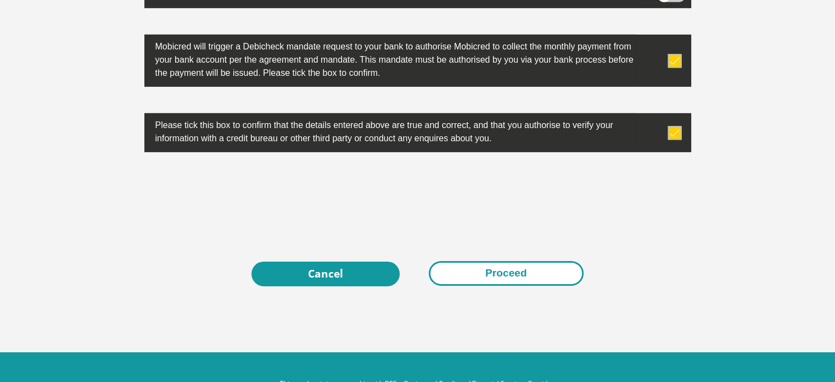
click at [470, 277] on button "Proceed" at bounding box center [506, 273] width 155 height 25
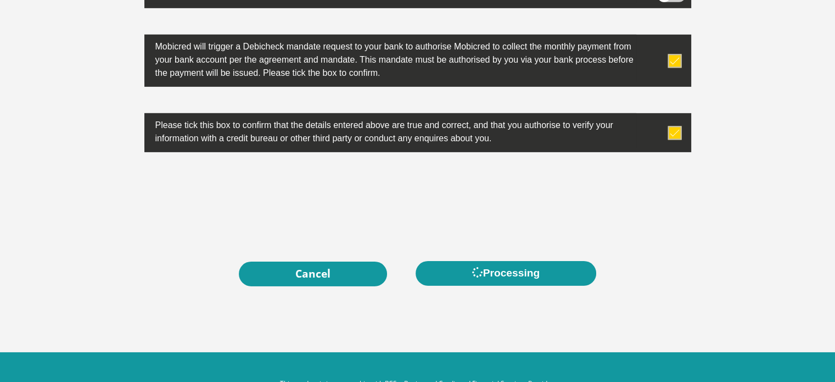
scroll to position [0, 0]
